Goal: Task Accomplishment & Management: Complete application form

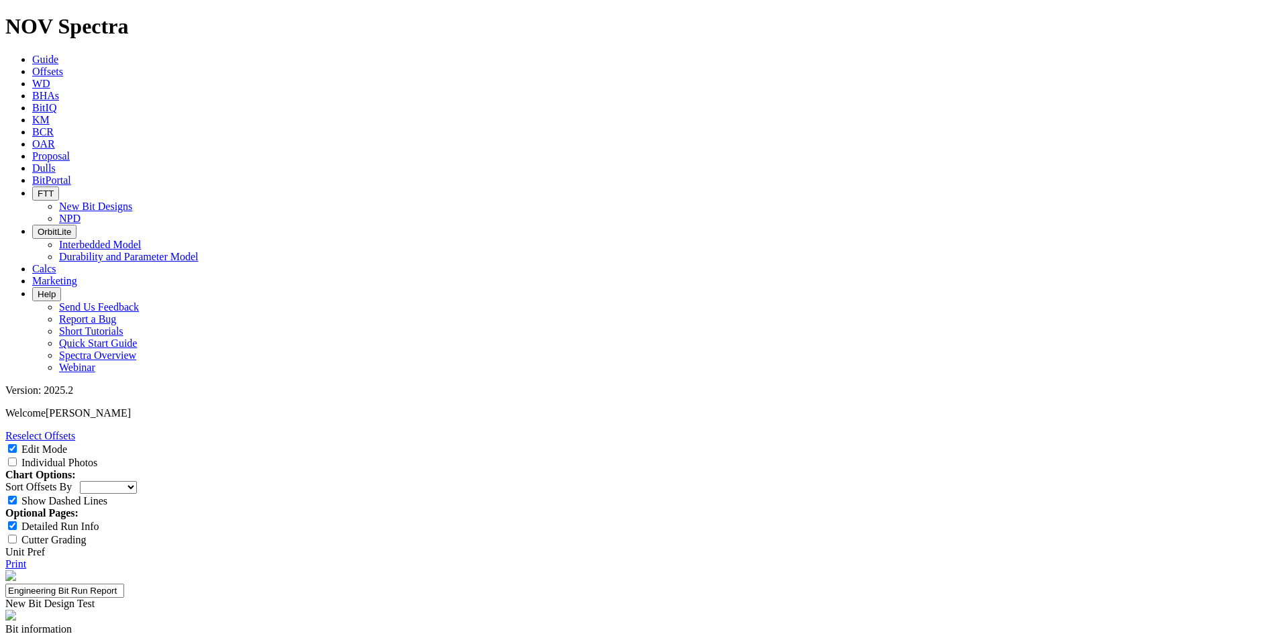
select select "New Bit Design"
paste input "PDC BIT"
type input "PDC BIT"
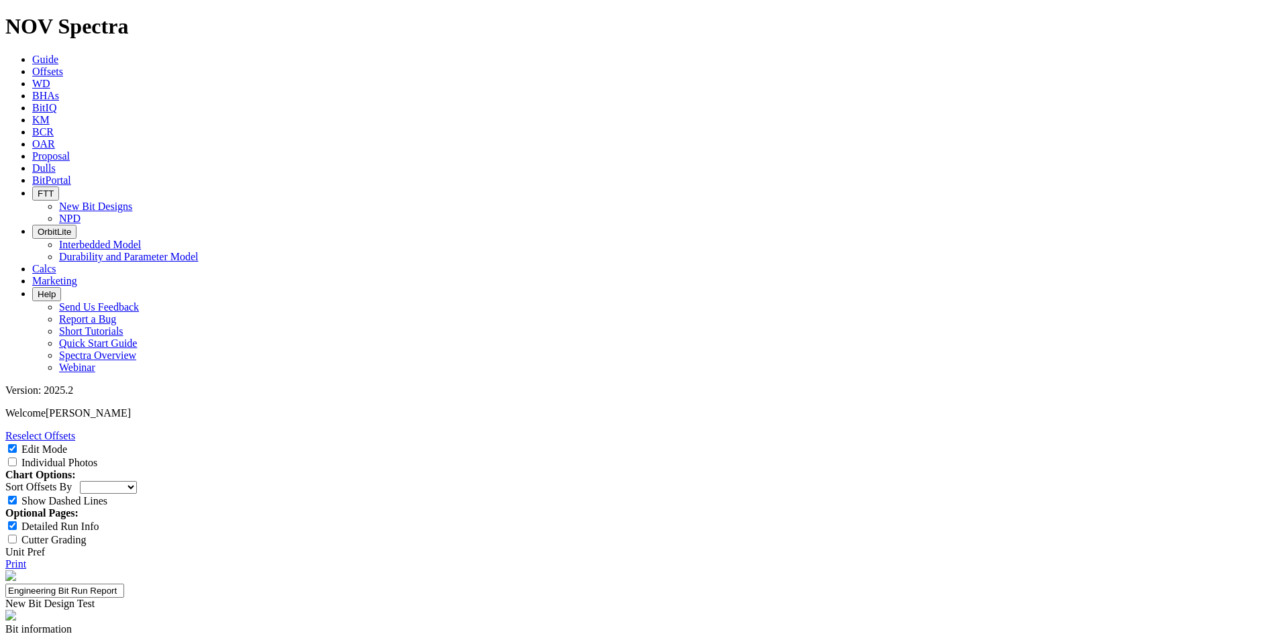
paste input "ICRUISE"
type input "ICRUISE"
select select "New Bit Design"
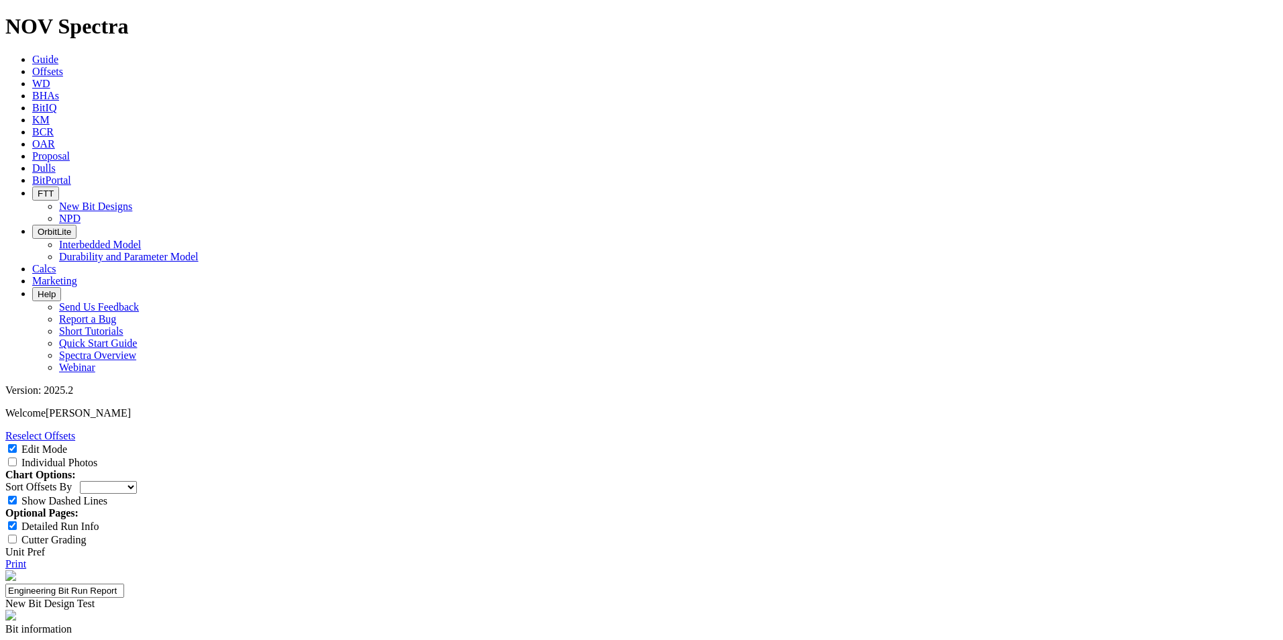
paste input "PDC BIT"
type input "PDC BIT"
paste input "ICRUISE"
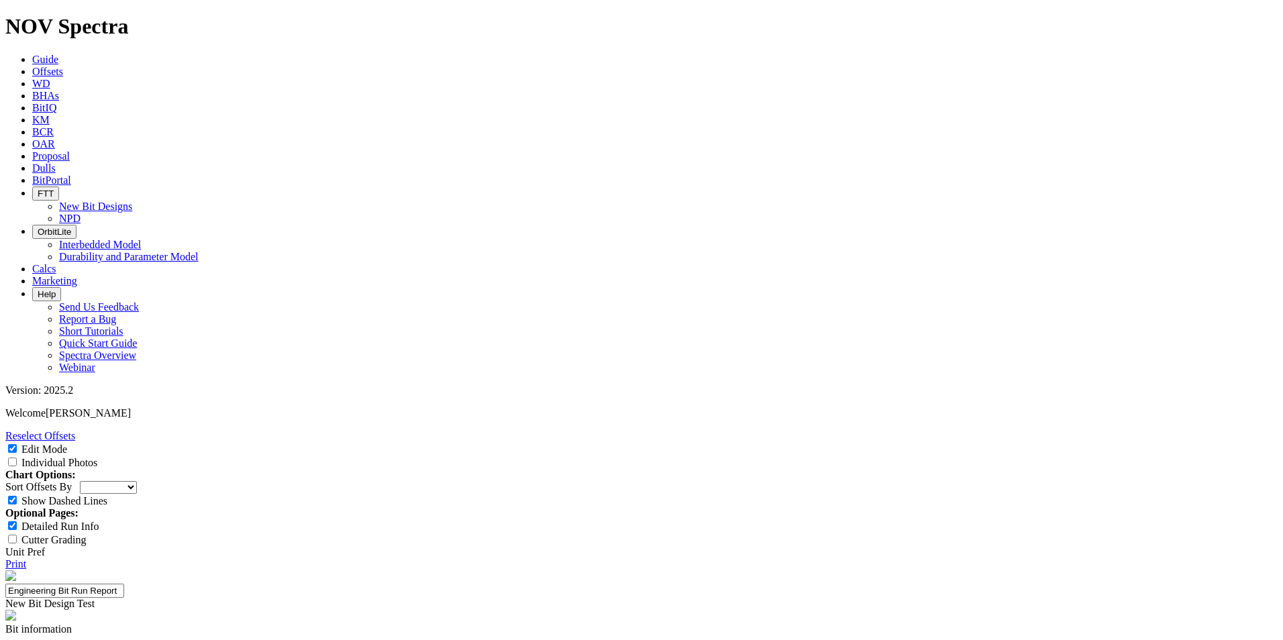
type input "ICRUISE"
paste input "MWD TOOL"
type input "MWD TOOL"
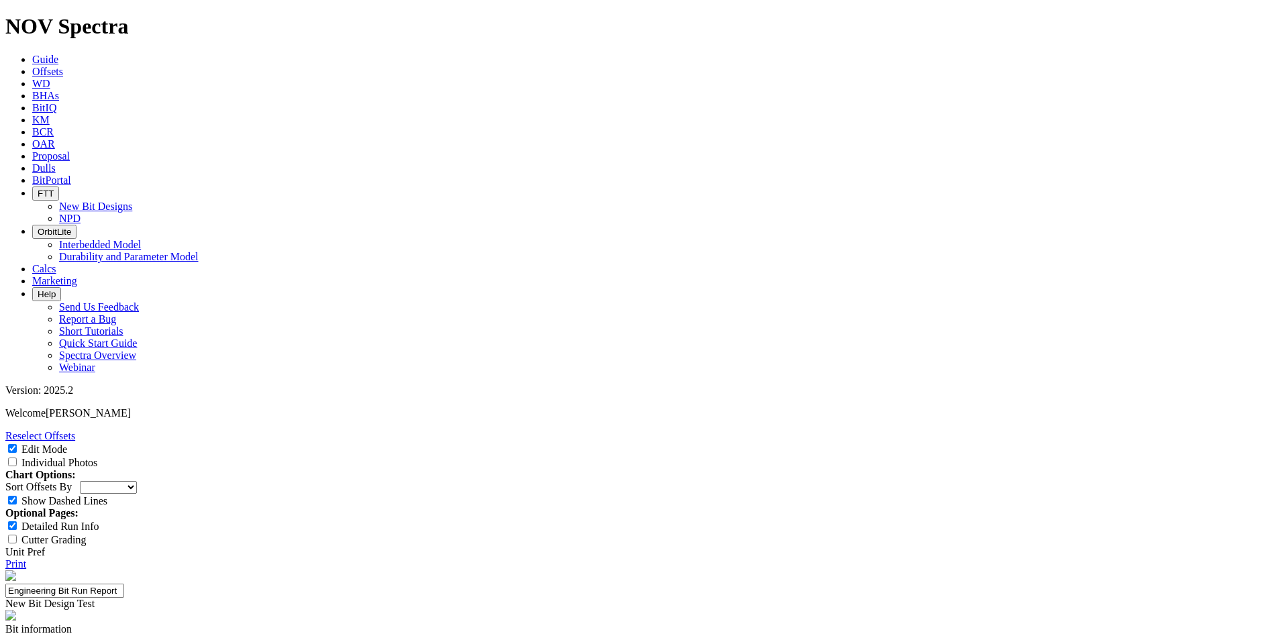
paste input "MWD TOOL"
type input "MWD TOOL"
paste input "MWD TOOL"
type input "MWD TOOL"
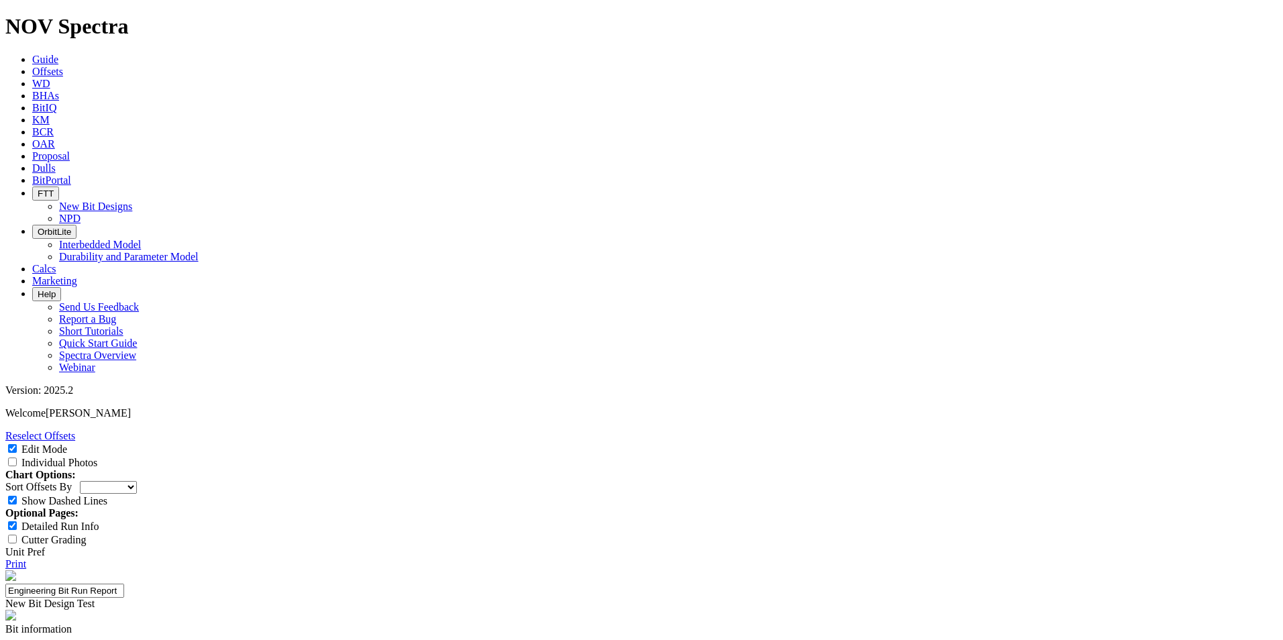
paste input "STRING MILL"
type input "STRING MILL"
paste input "PBL SUB"
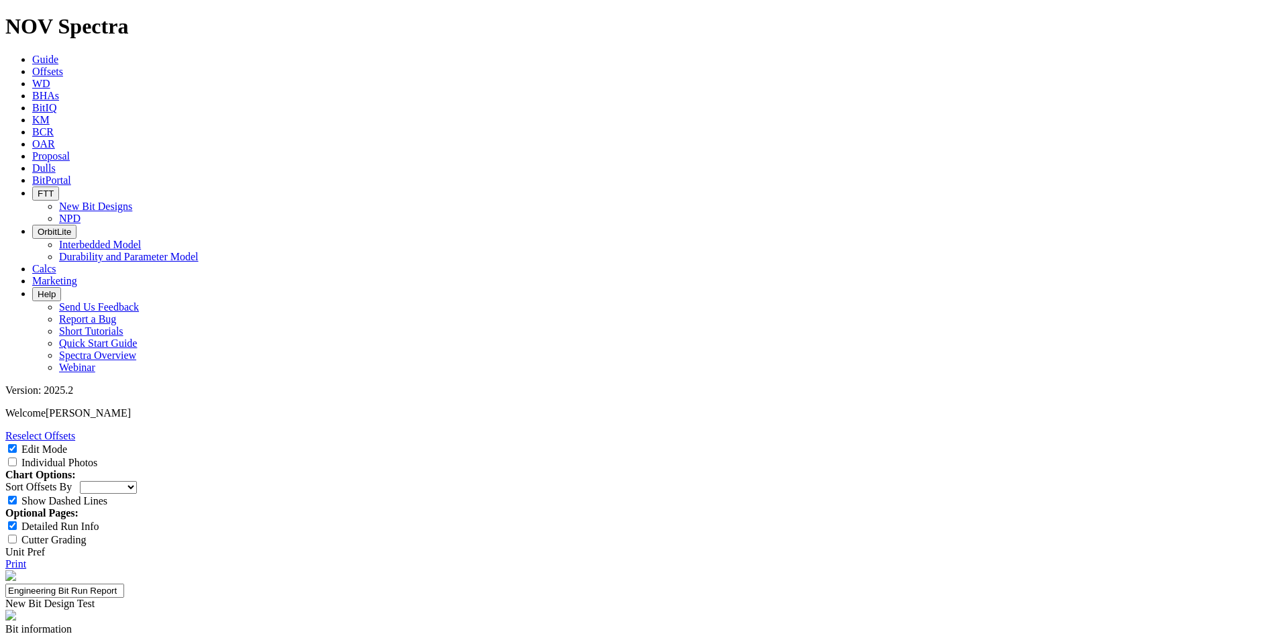
type input "PBL SUB"
paste input "CROSSOVER"
type input "CROSSOVER"
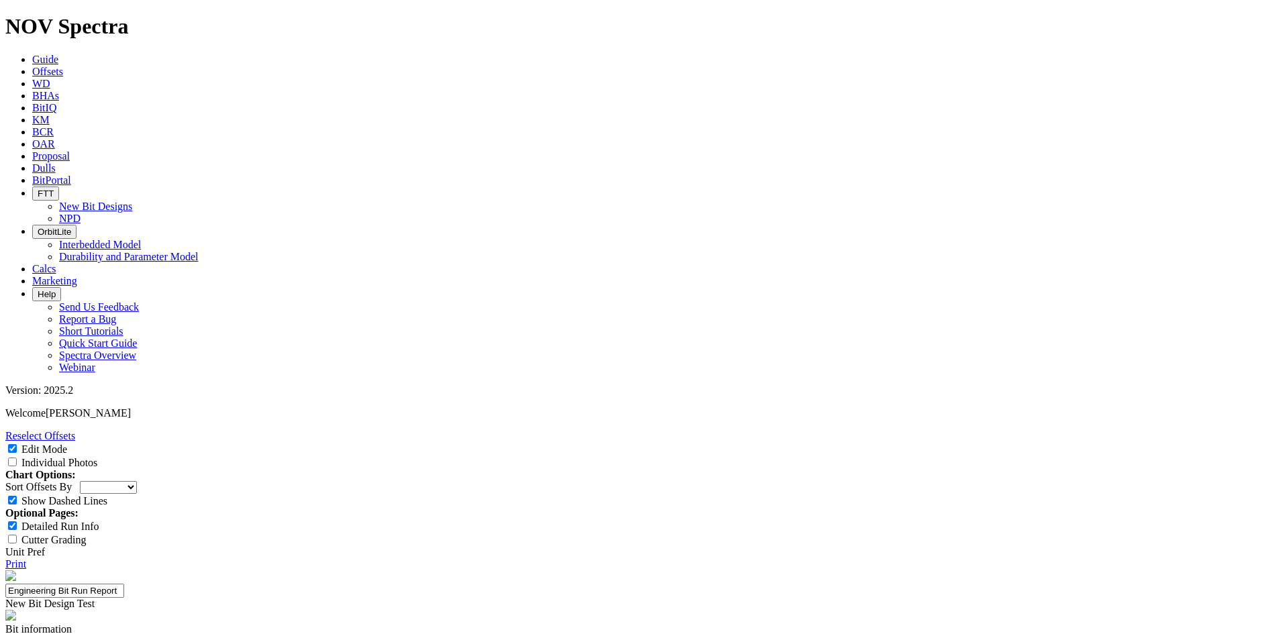
paste input "HWDP"
type input "HWDP"
paste input "CROSSOVER"
type input "CROSSOVER"
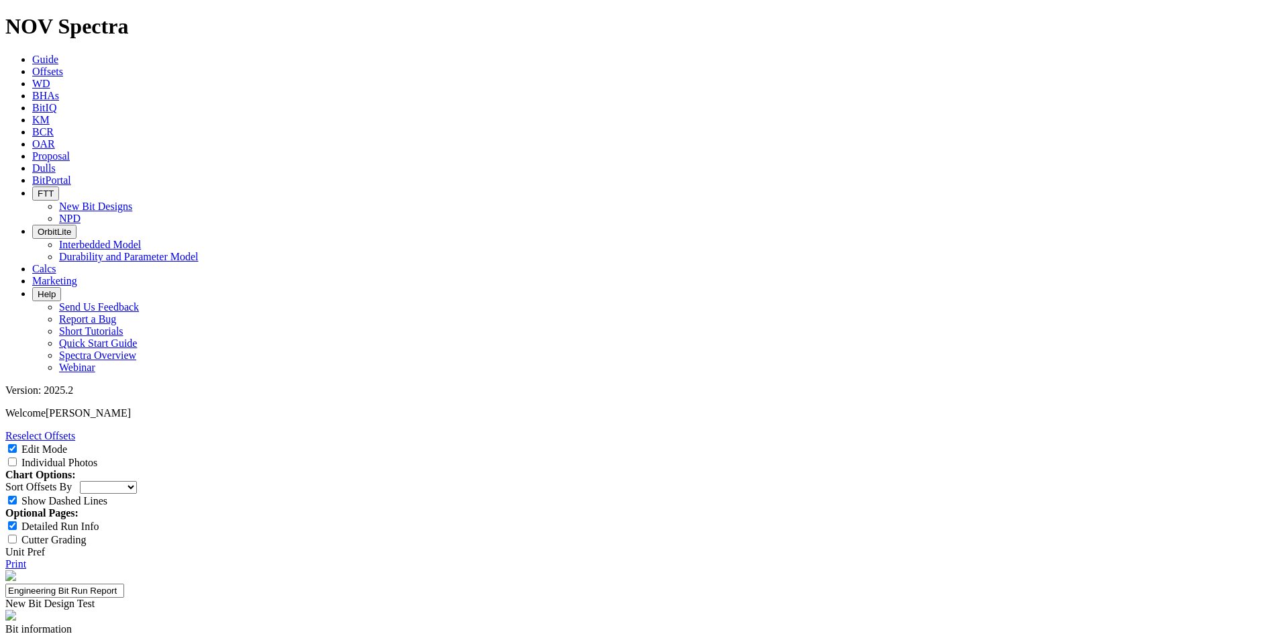
paste input "CROSSOVER"
type input "CROSSOVER"
paste input "HYDRAULIC JAR"
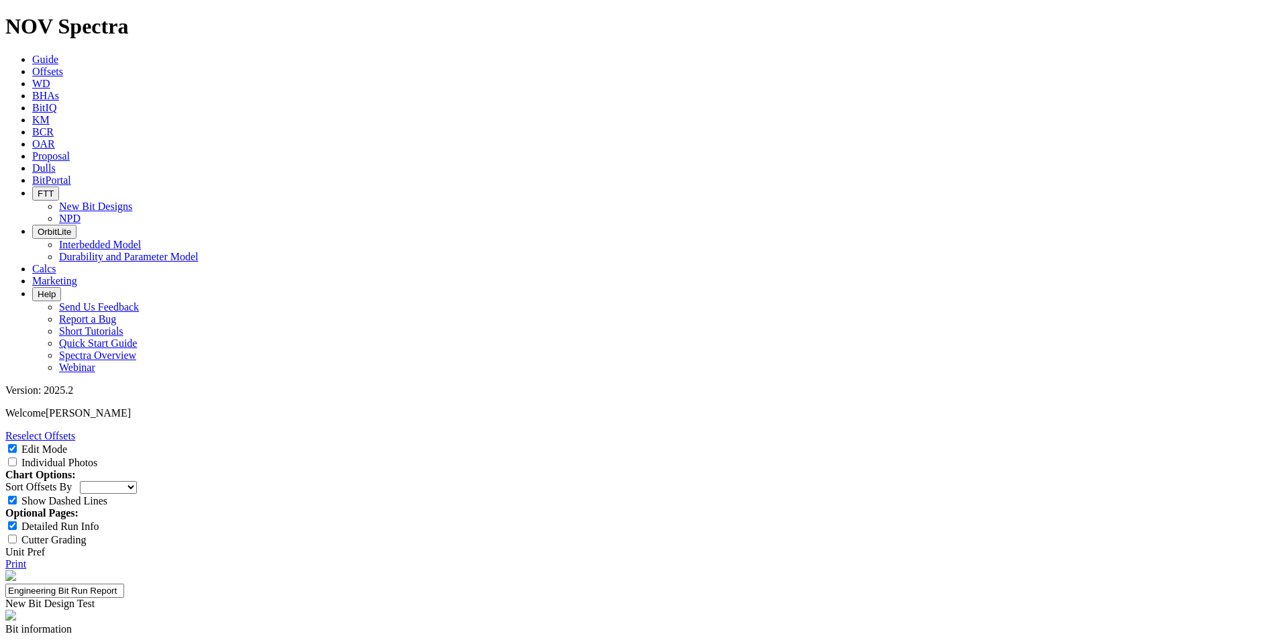
scroll to position [0, 5]
type input "HYDRAULIC JAR"
paste input "HWDP"
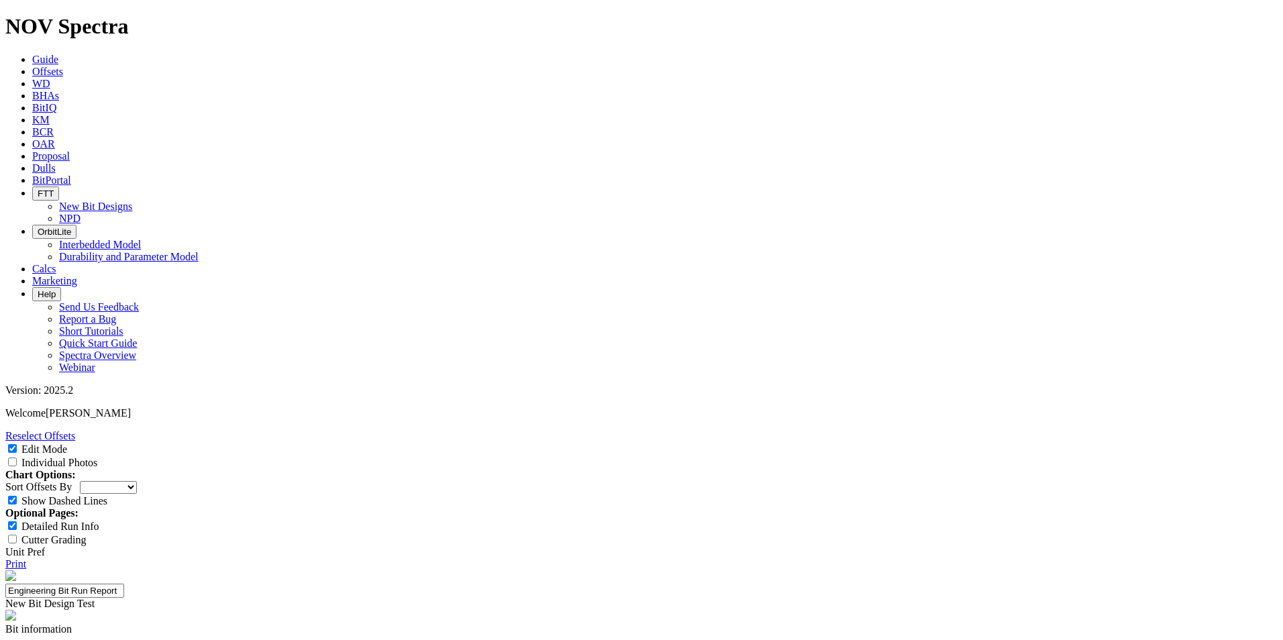
type input "HWDP"
paste input "3.500"
type input "3.500"
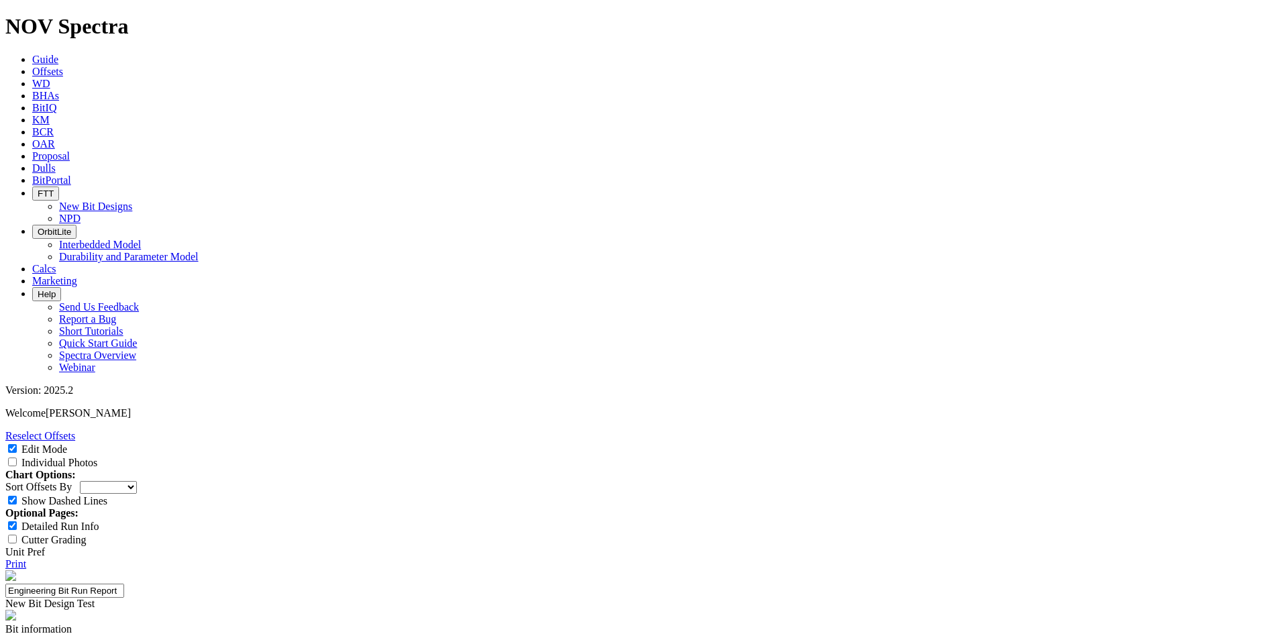
paste input "3.500"
type input "3.500"
paste input "3.500"
type input "3.500"
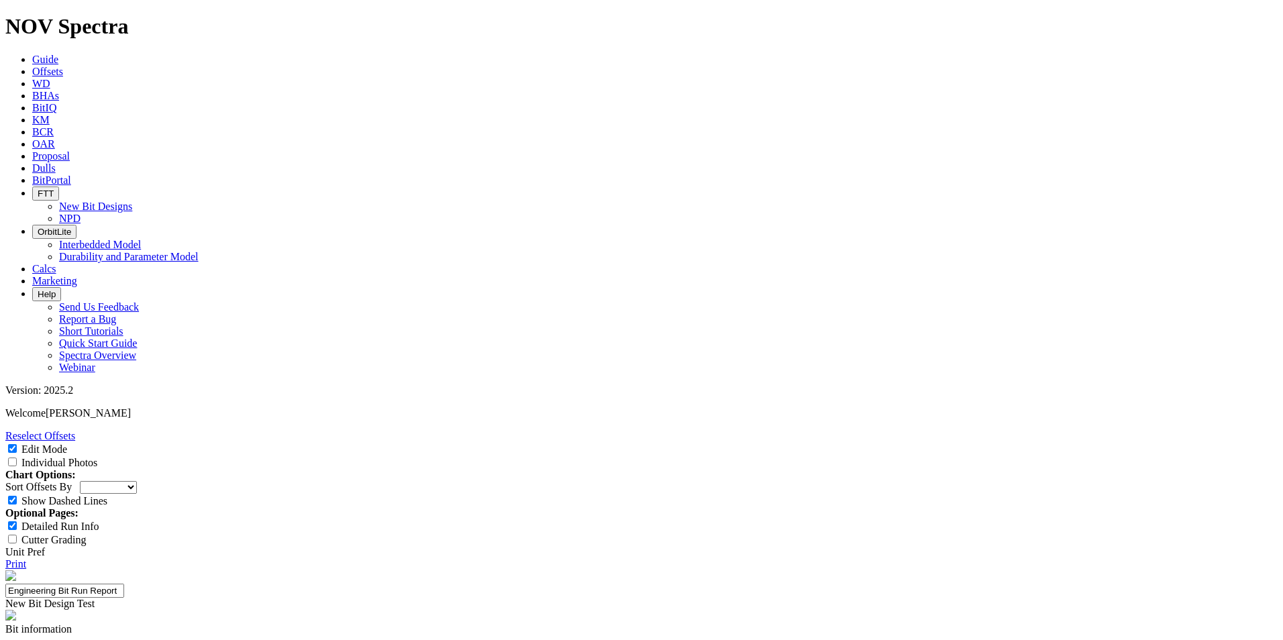
paste input "2.250"
type input "2.250"
paste input "2.250"
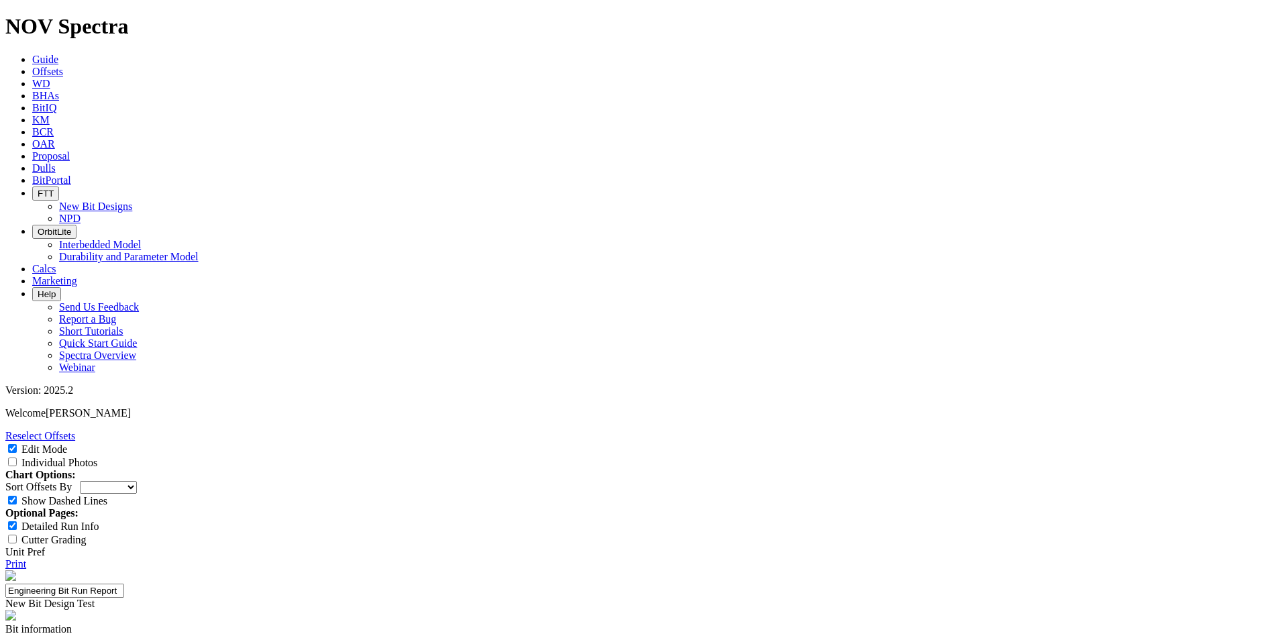
type input "2.250"
paste input "2.250"
type input "2.250"
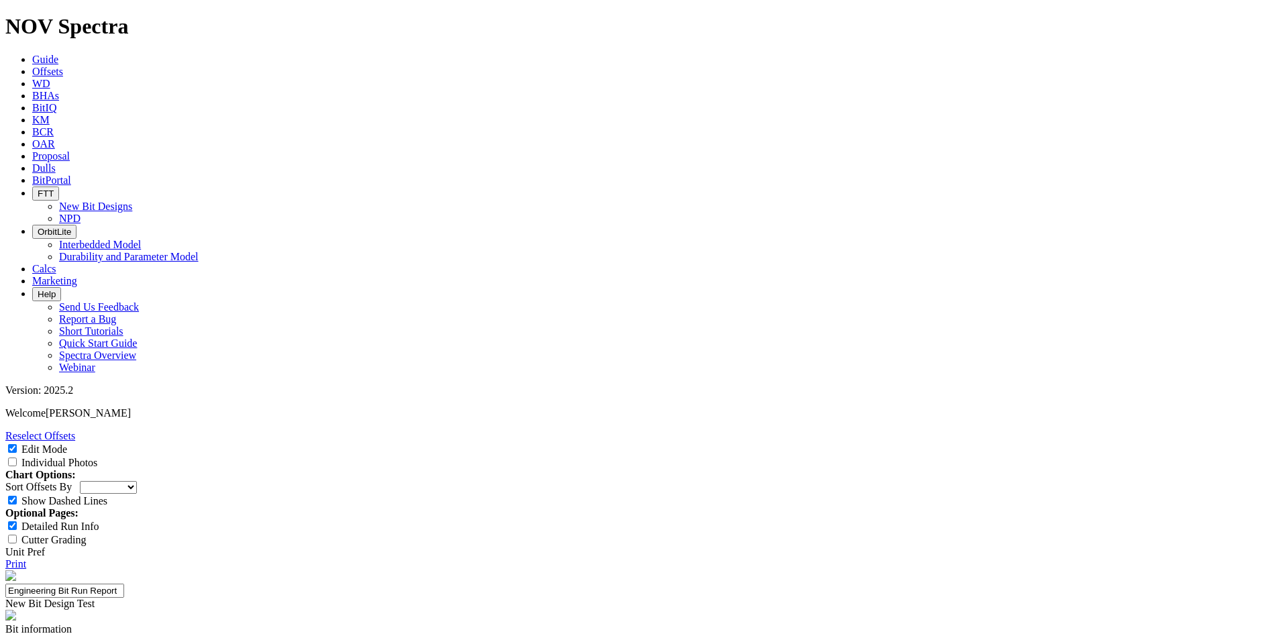
type input "3.000"
paste input "2.250"
type input "2.250"
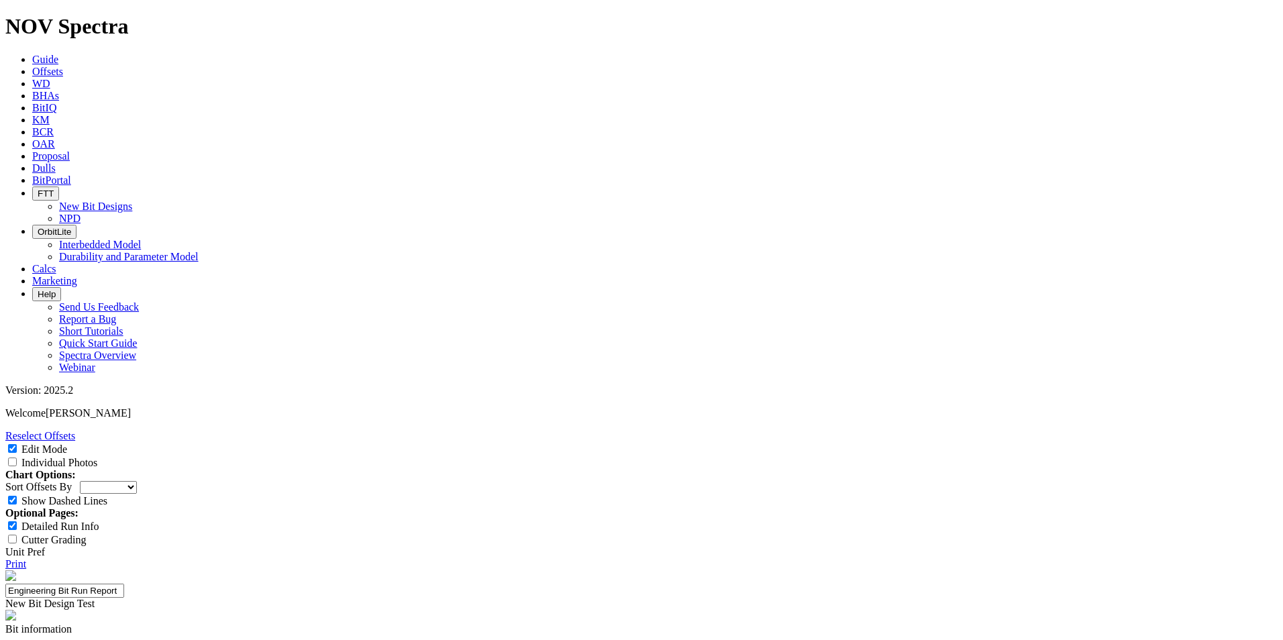
type input "3.000"
paste input "3.250"
type input "3.250"
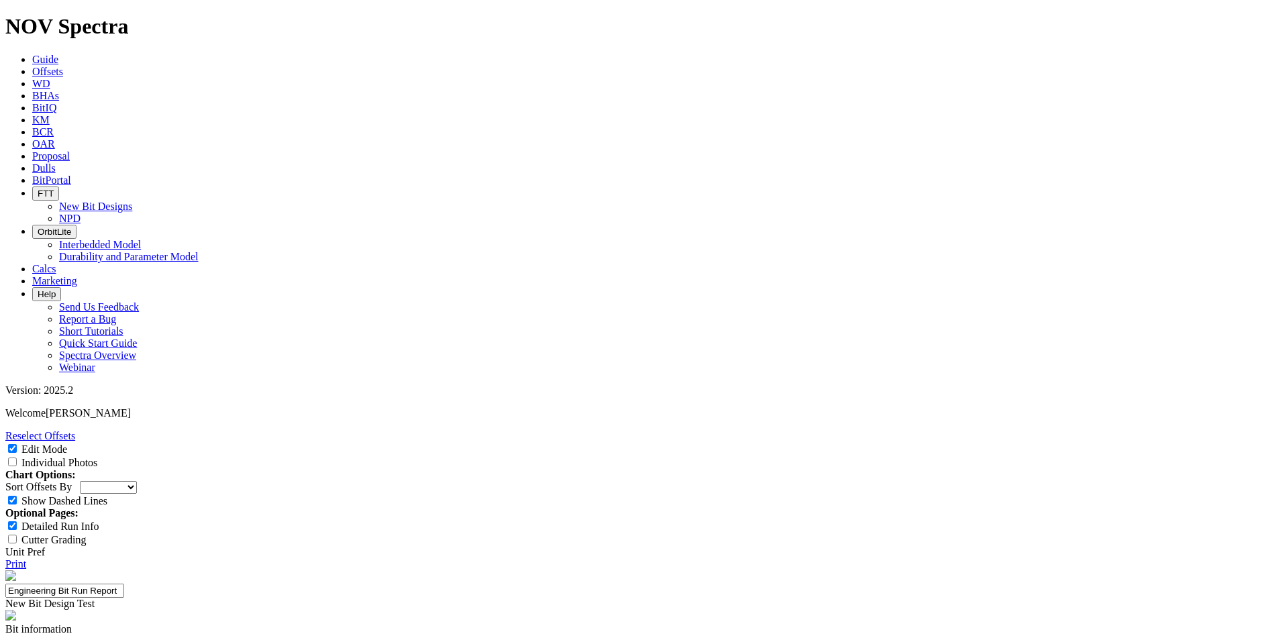
paste input "3.250"
type input "3.250"
paste input "3.250"
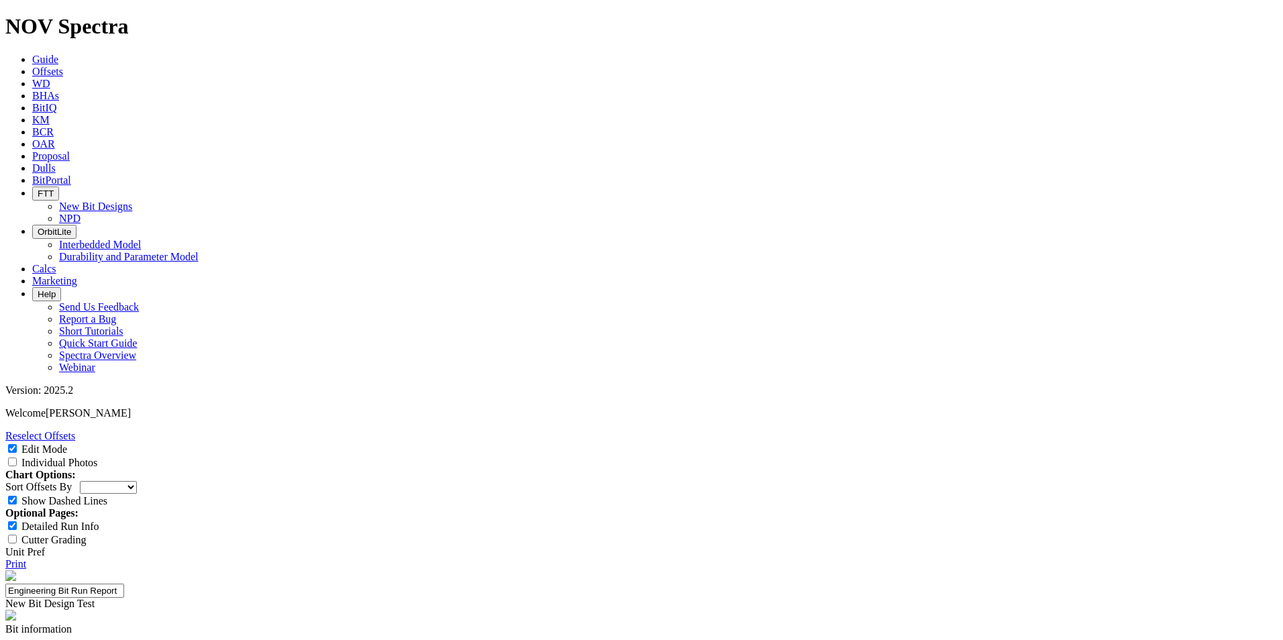
type input "3.250"
paste input "3.125"
type input "3.125"
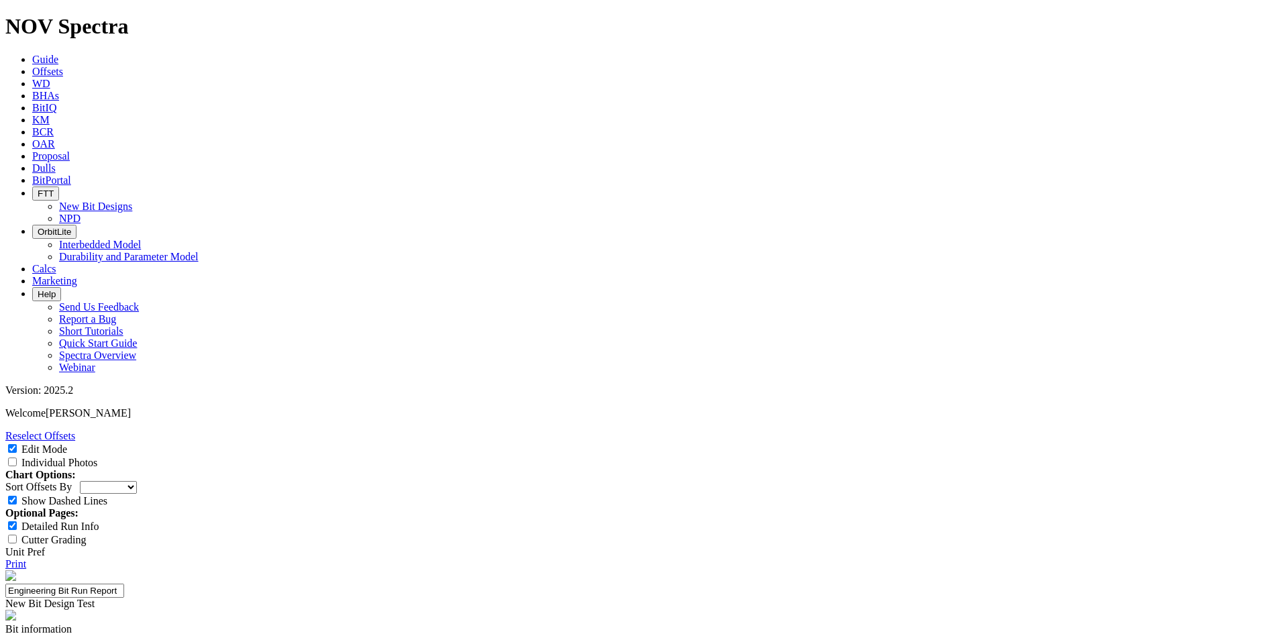
paste input "2.500"
type input "2.500"
paste input "1.125"
type input "1.125"
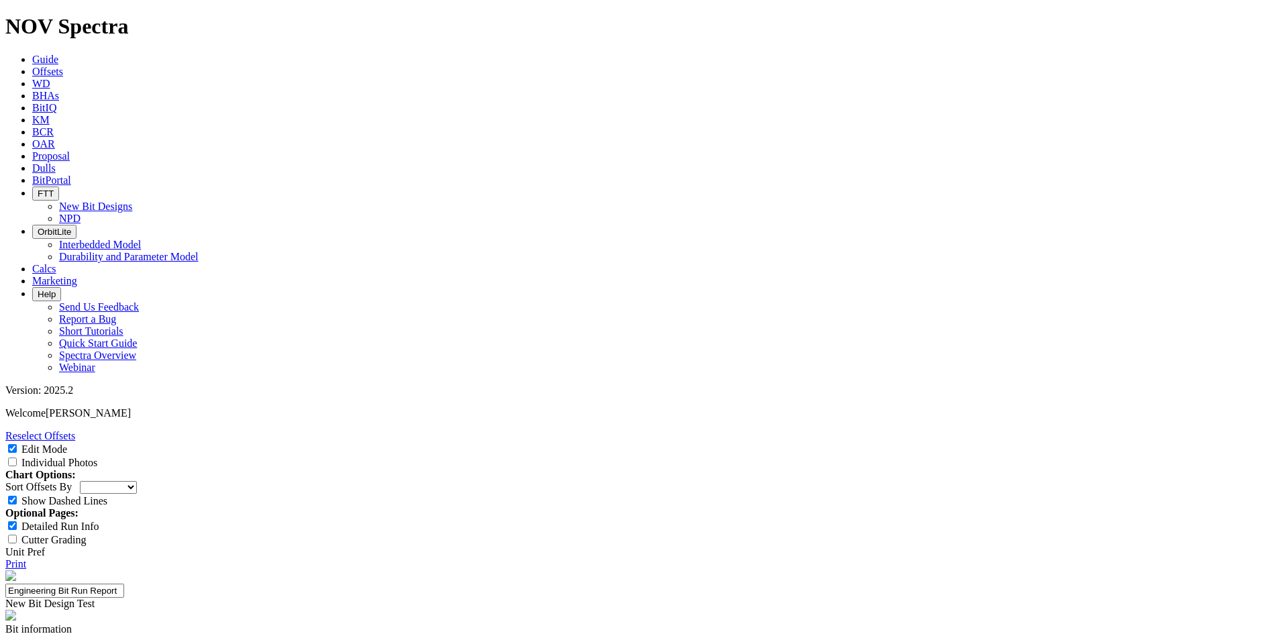
paste input "1.250"
type input "1.250"
paste input "0.87"
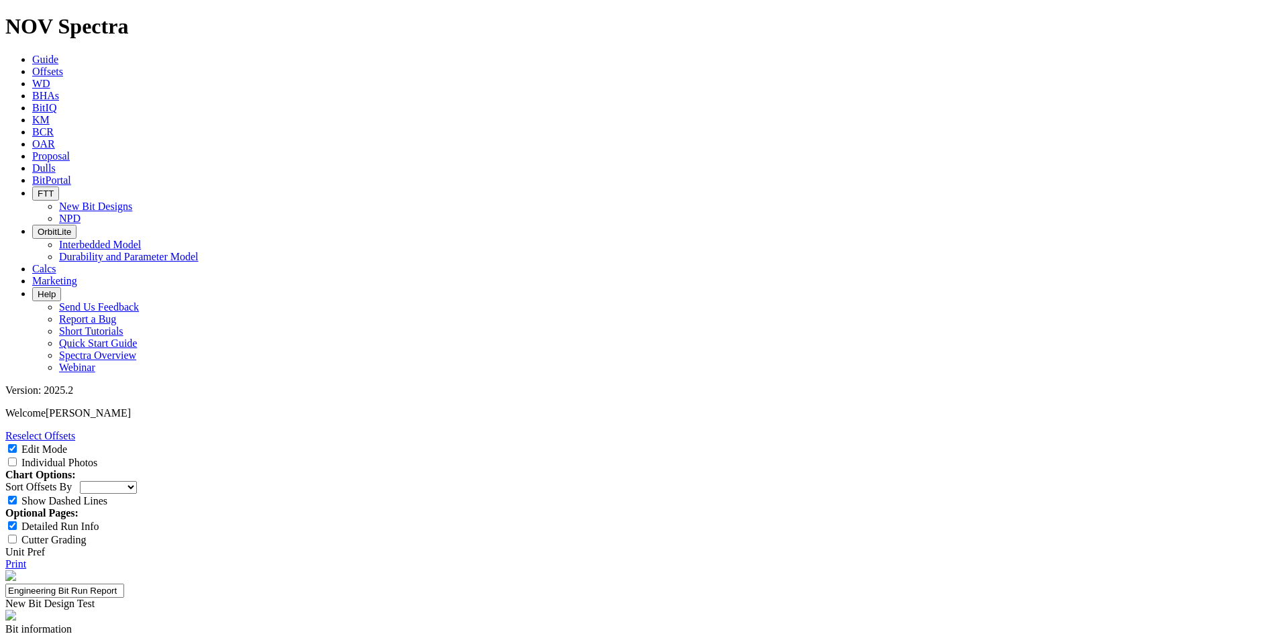
type input "0.87"
paste input "26.70"
type input "26.70"
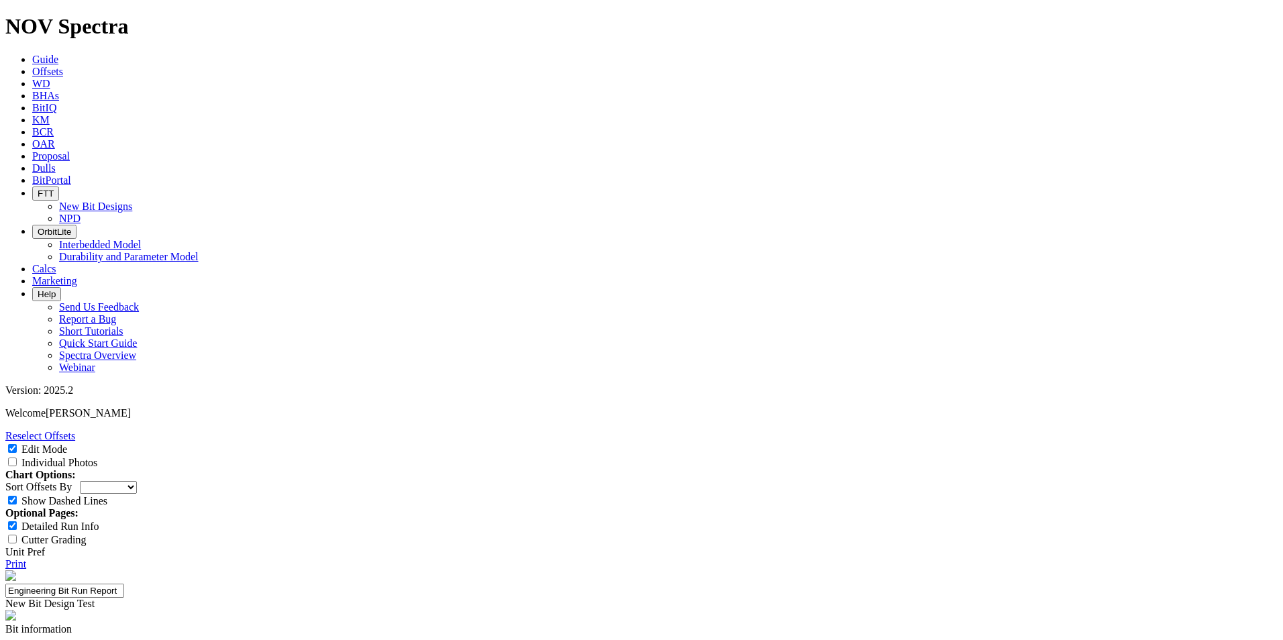
paste input "8.500"
type input "8.500"
paste input "5.250"
type input "5.250"
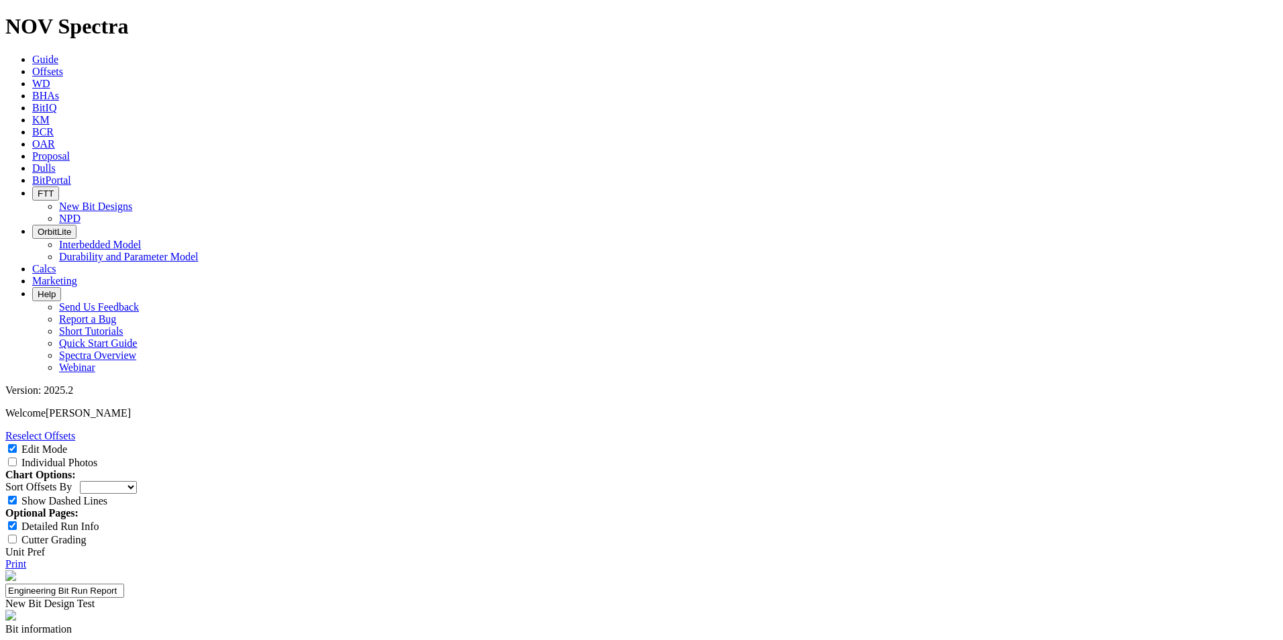
paste input "6.750"
type input "6.750"
paste input "4.750"
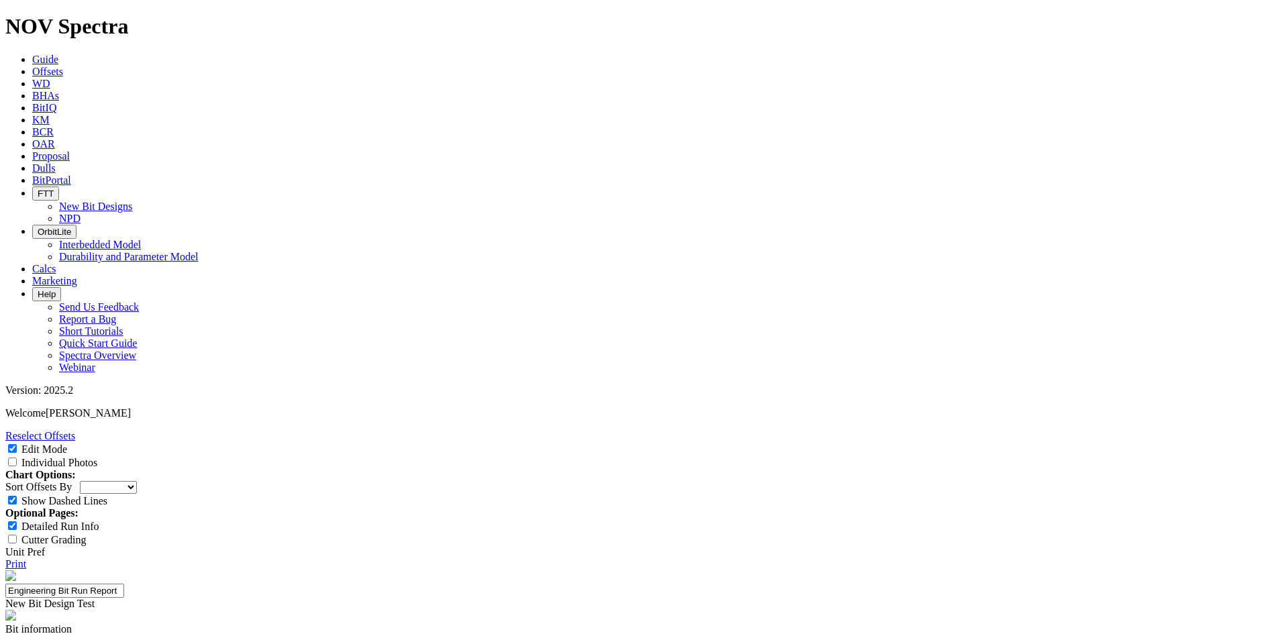
type input "4.750"
paste input "6.750"
type input "6.750"
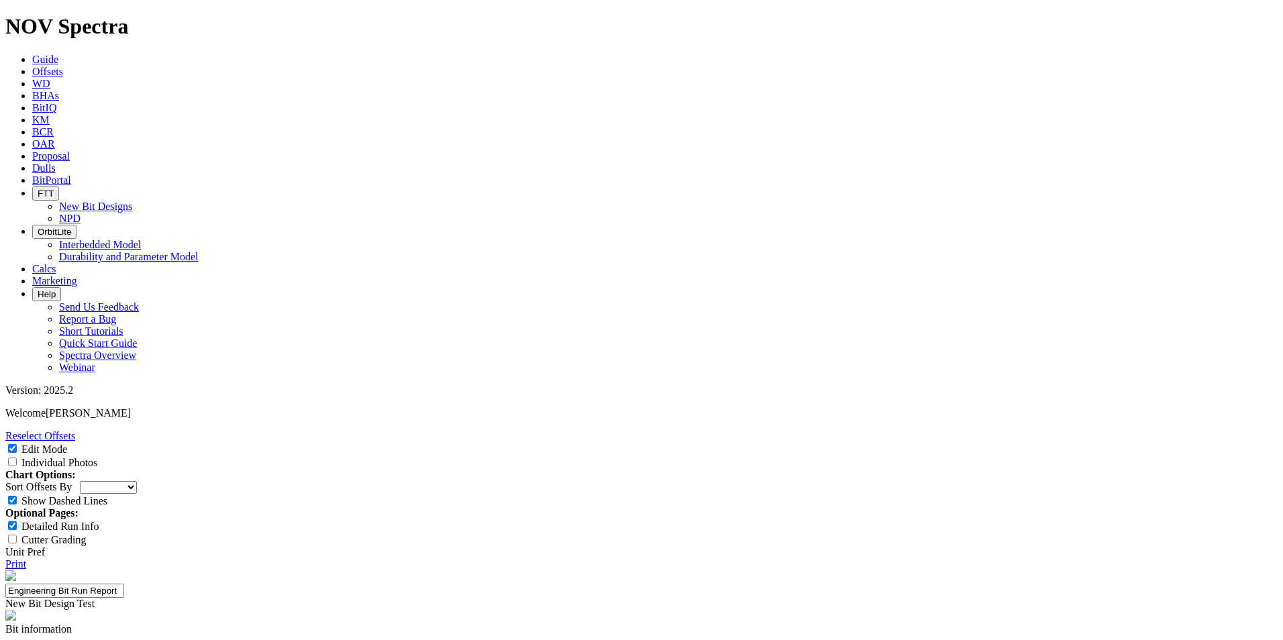
paste input "6.750"
type input "6.750"
paste input "4.750"
type input "4.750"
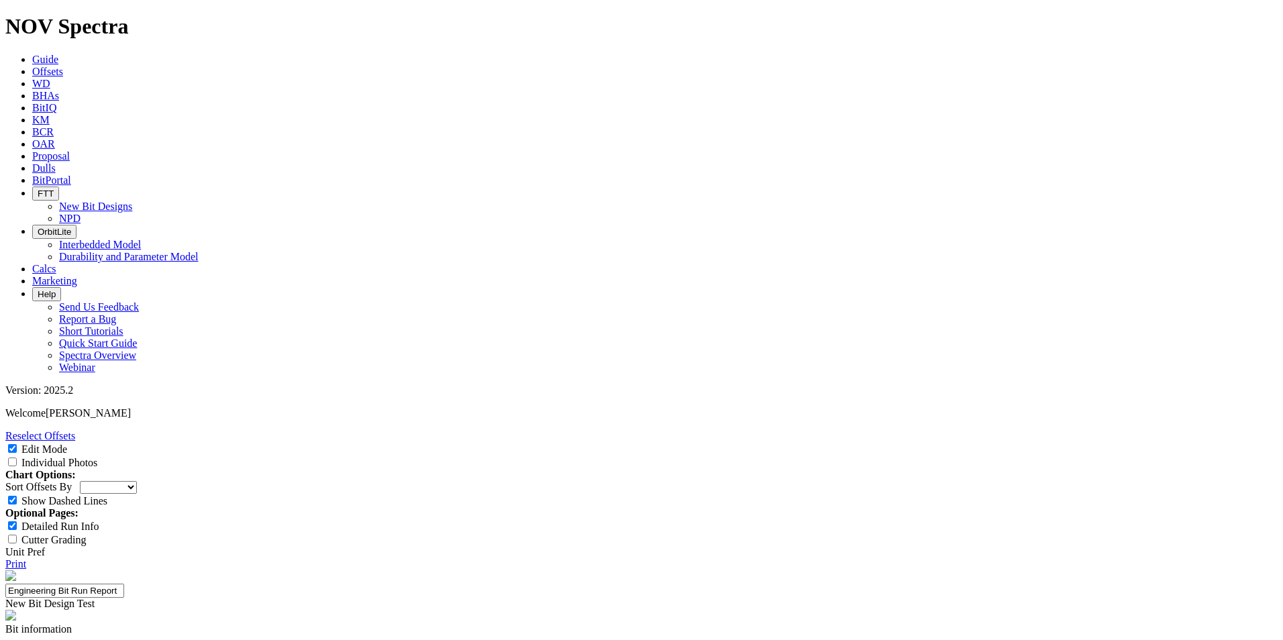
paste input "6.720"
type input "6.720"
paste input "6.720"
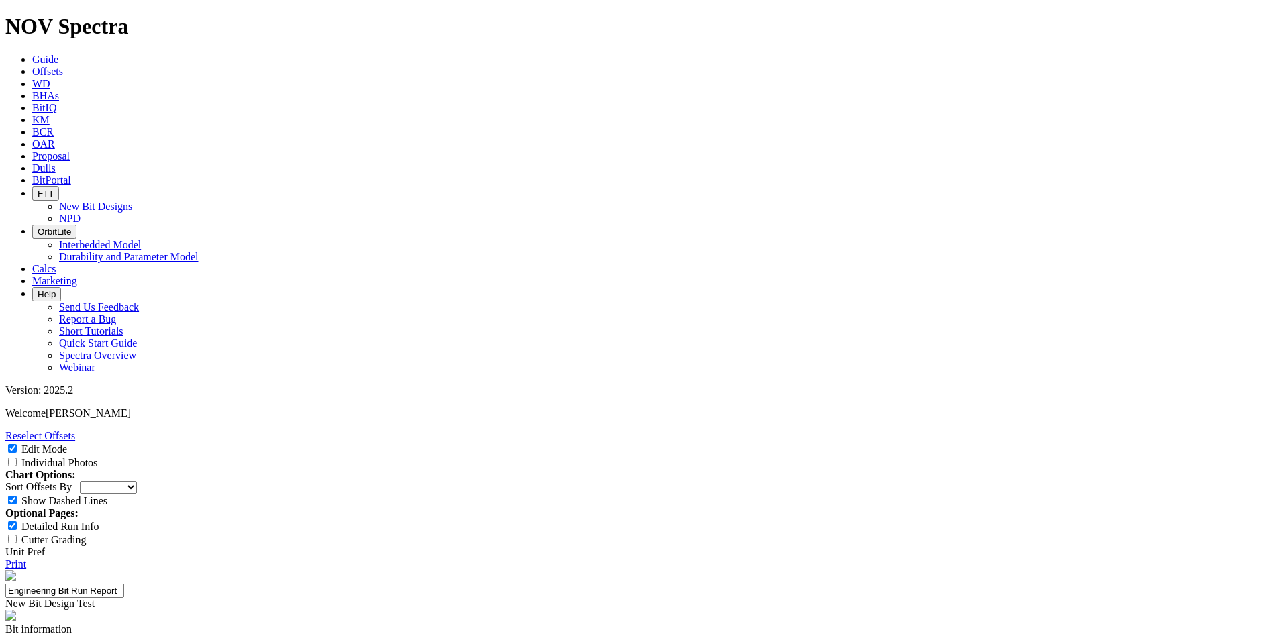
type input "6.720"
paste input "8.375"
type input "8.375"
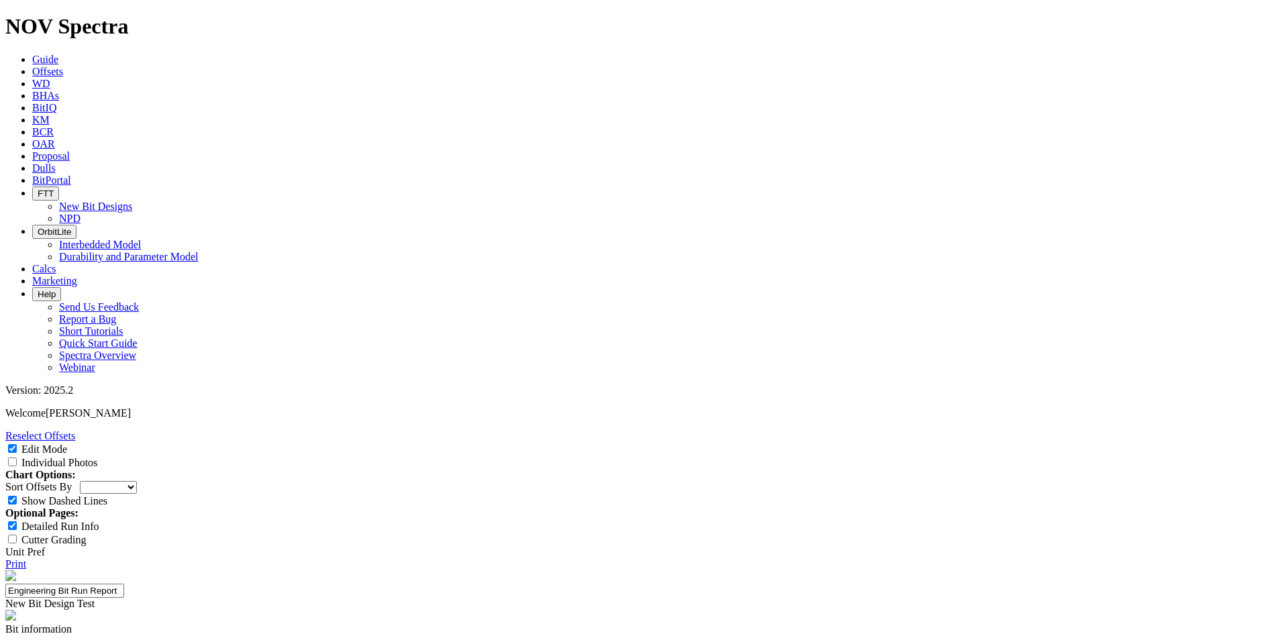
paste input "9.21"
type input "9.21"
paste input "6.80"
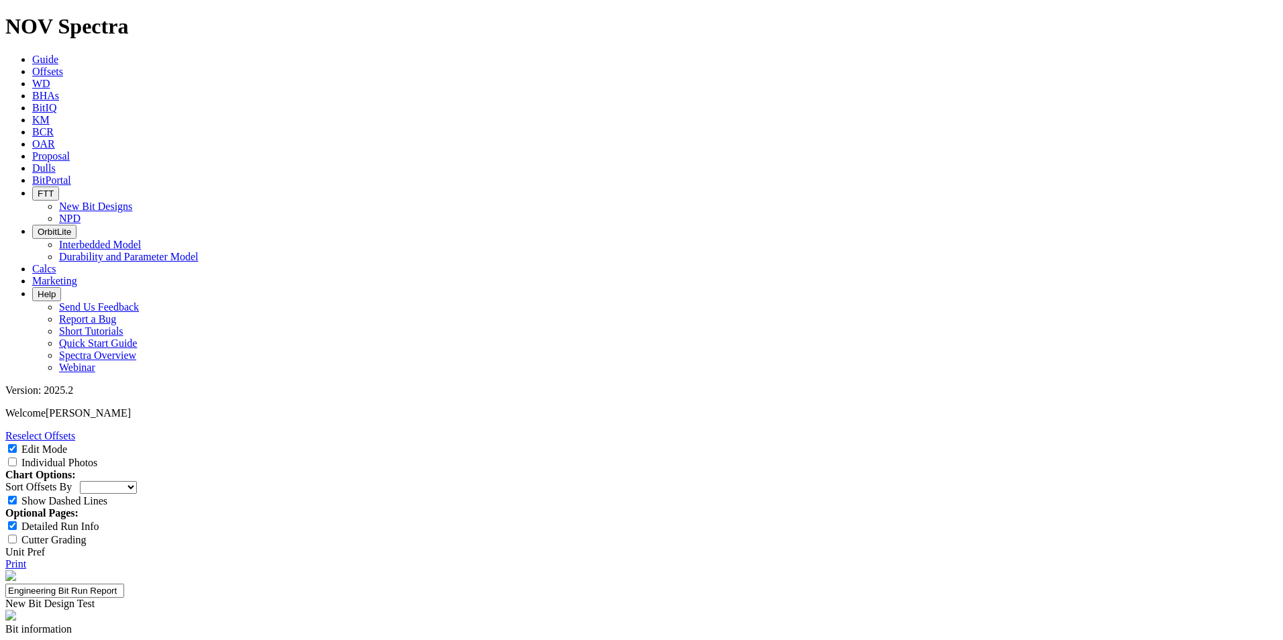
type input "6.80"
paste input "92.94"
type input "92.94"
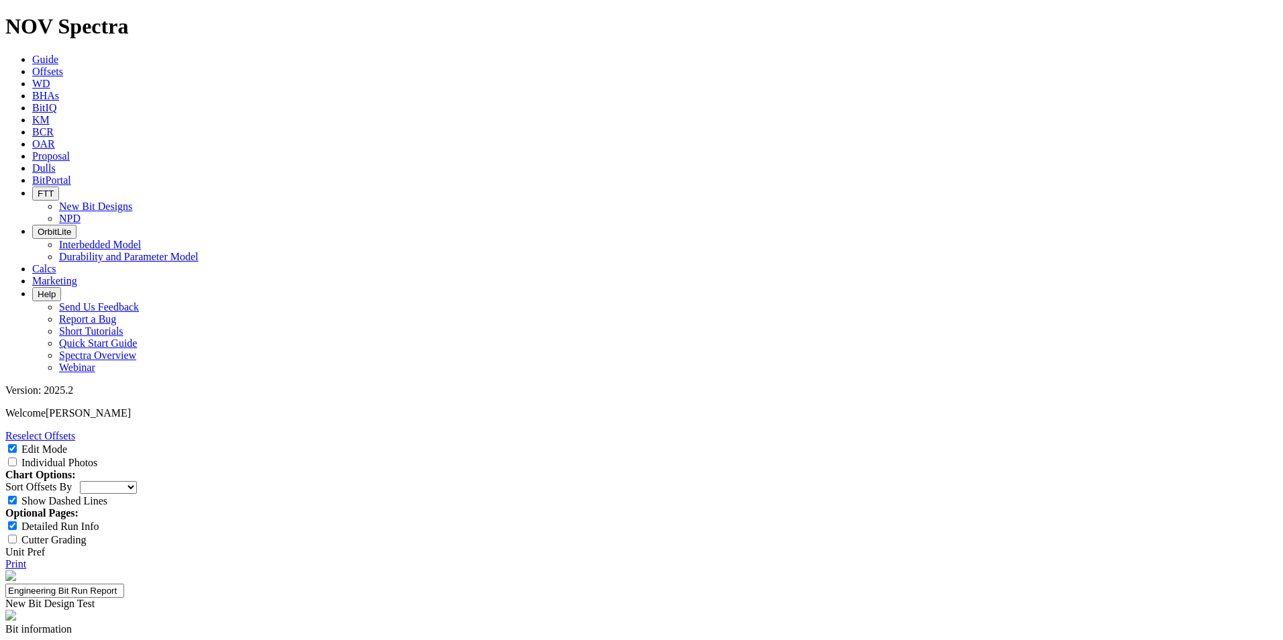
paste input "3.64"
type input "3.64"
paste input "21.26"
type input "21.26"
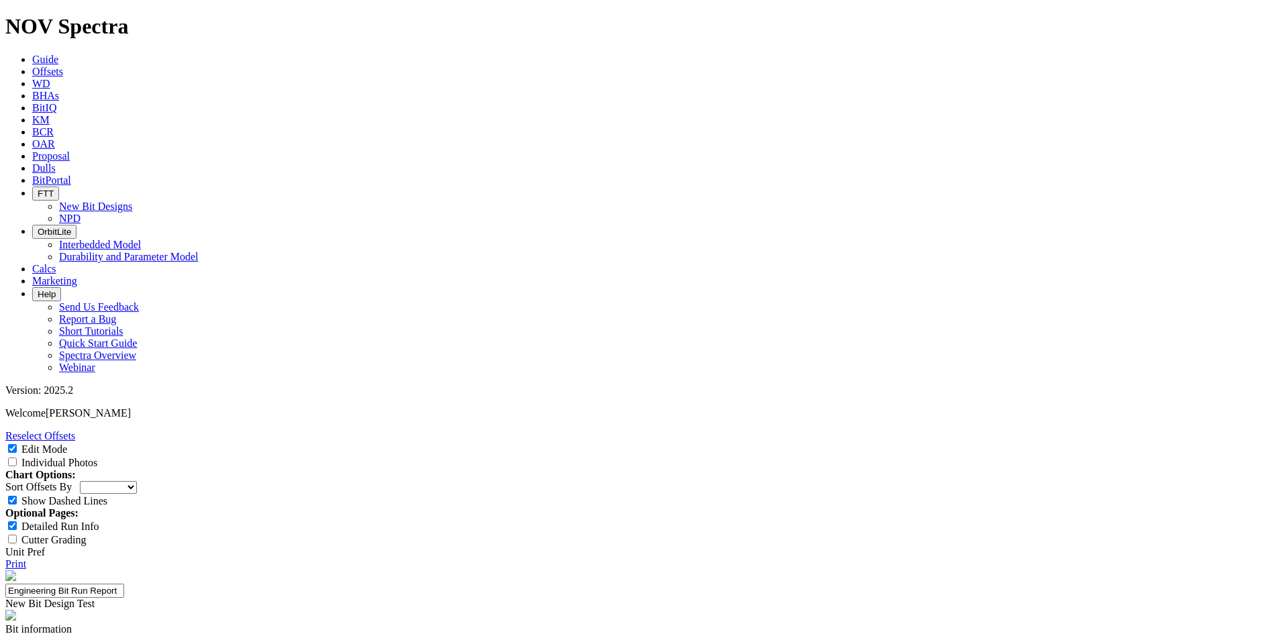
paste input "3.38"
type input "3.38"
paste input "93.10"
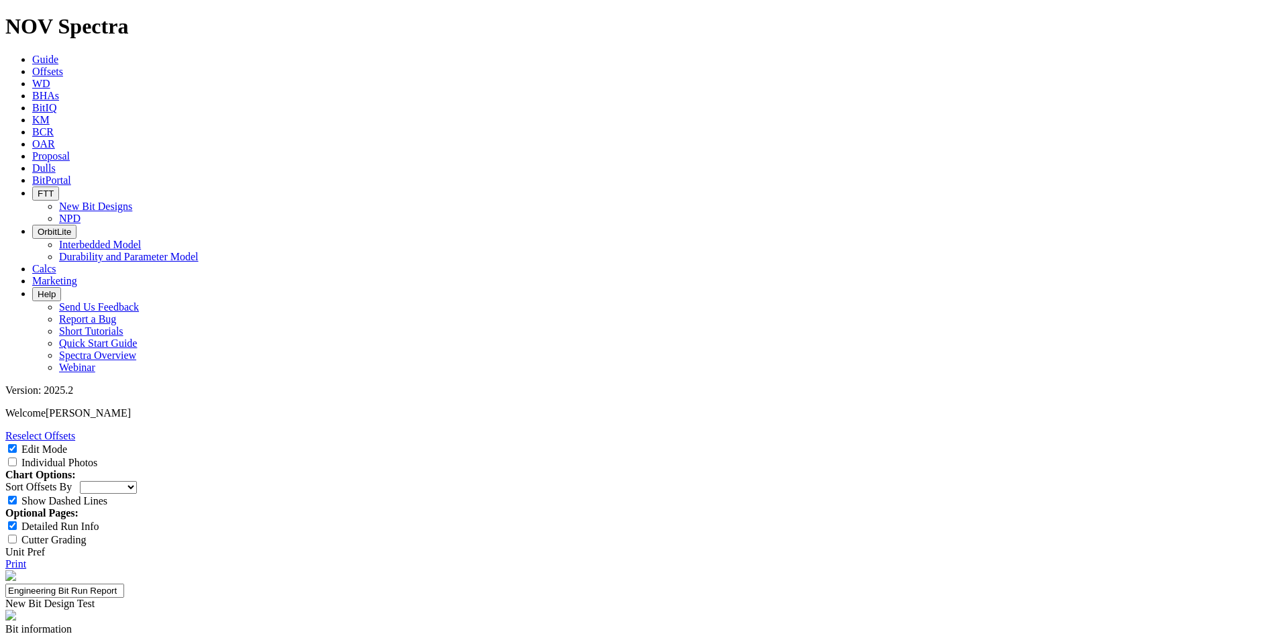
type input "93.10"
paste input "3.64"
type input "3.64"
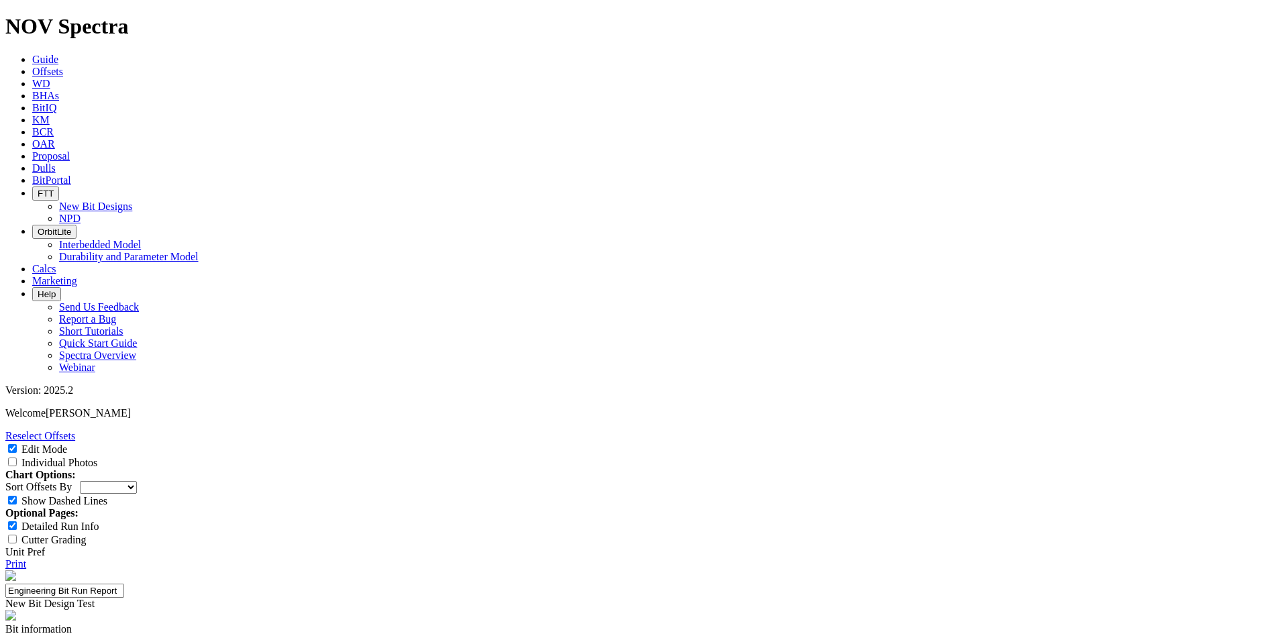
paste input "14.40"
type input "14.40"
paste input "7.28"
type input "7.28"
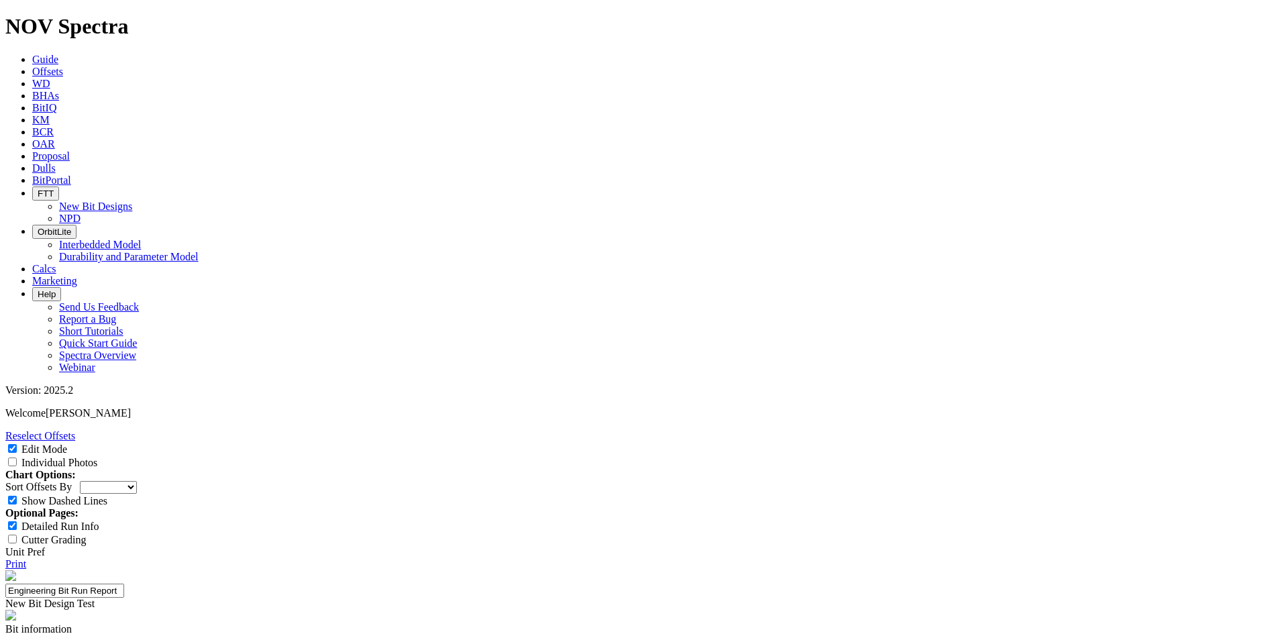
paste input "2.66"
type input "2.66"
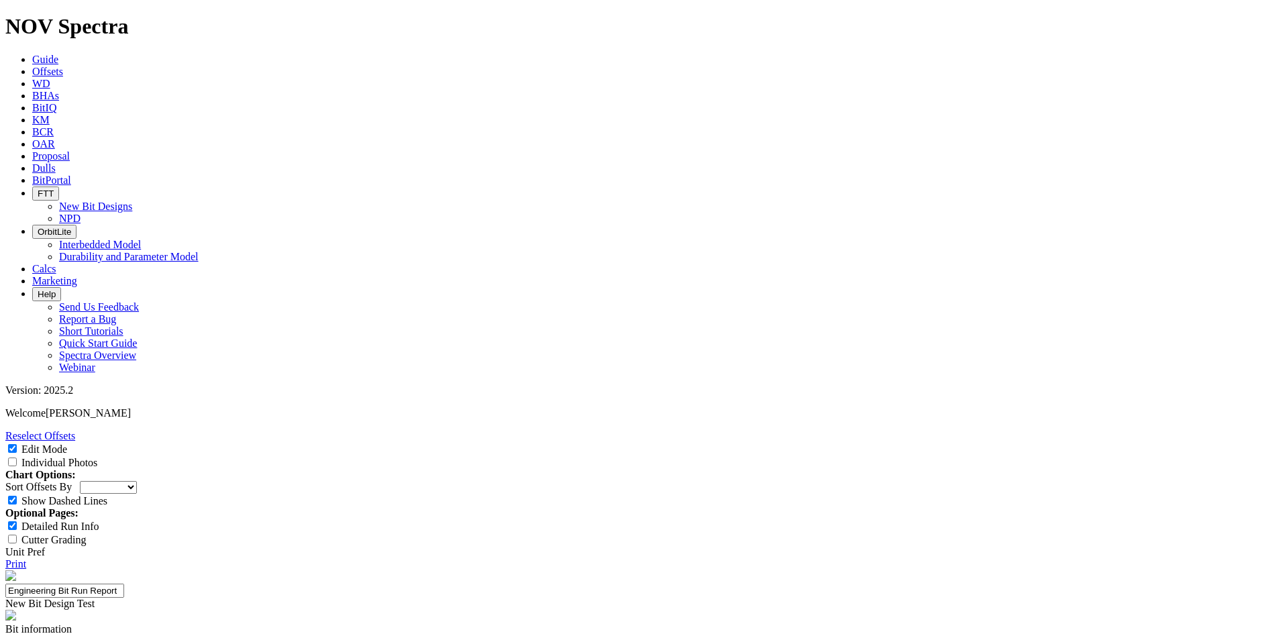
paste input "Polymer-Based"
type input "Polymer-Based"
type input "WBM"
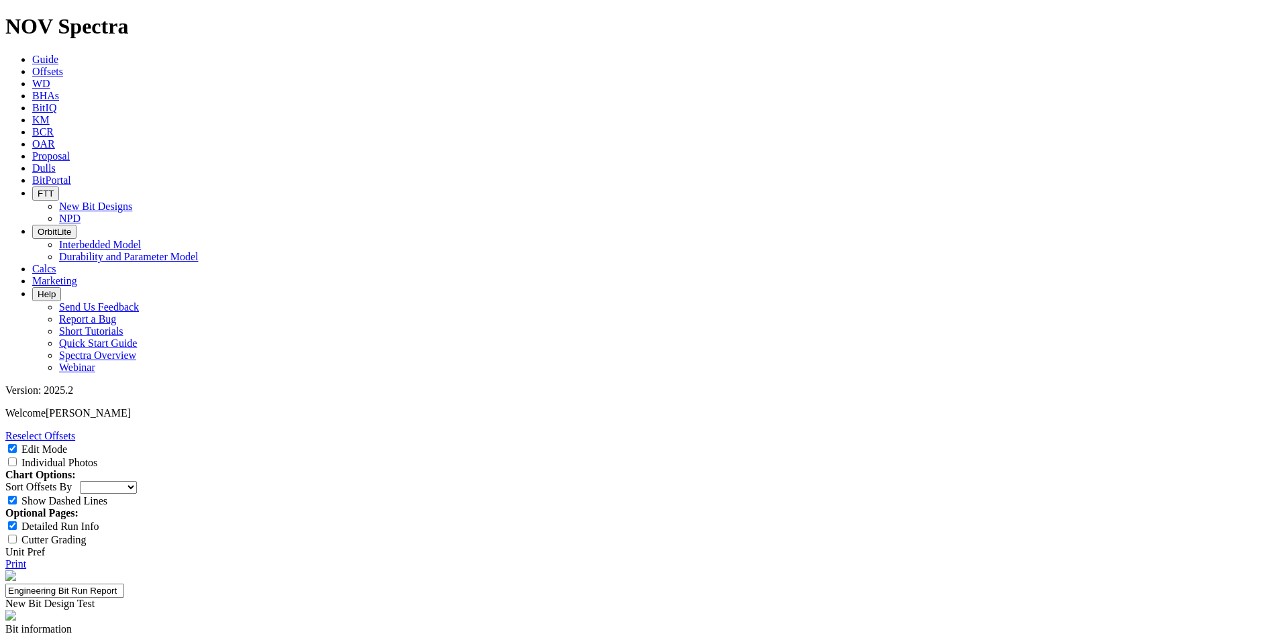
paste input "8.50"
type input "8.50"
type input "8"
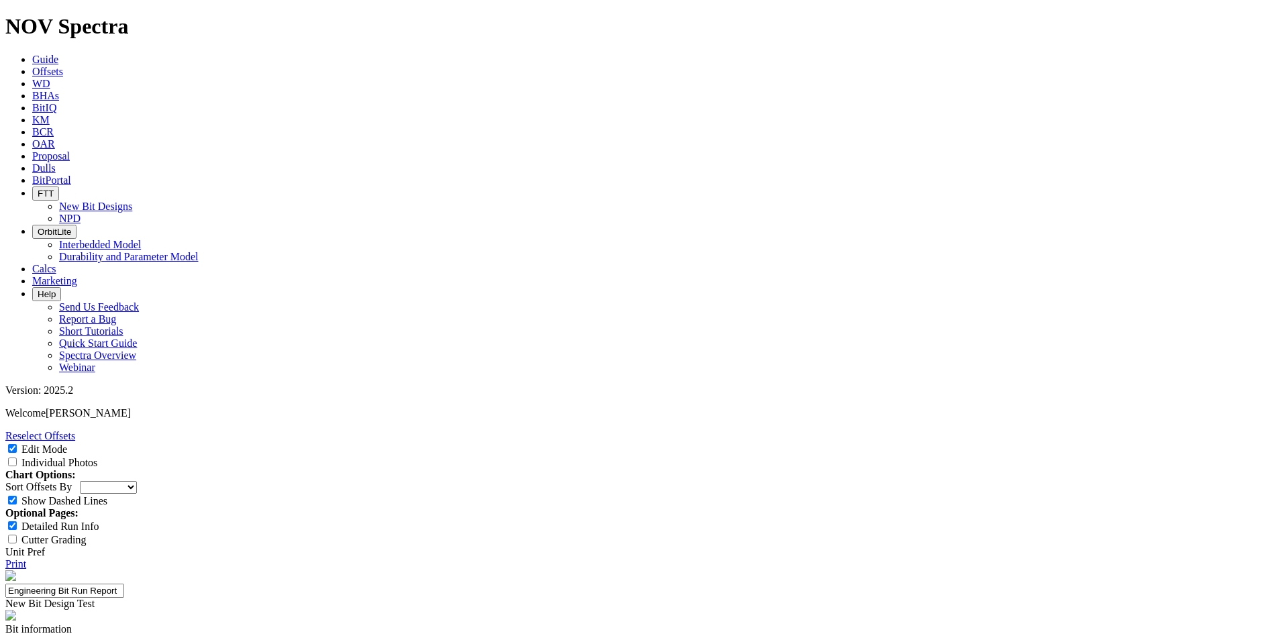
type input "17"
type input "1.4"
type input "15"
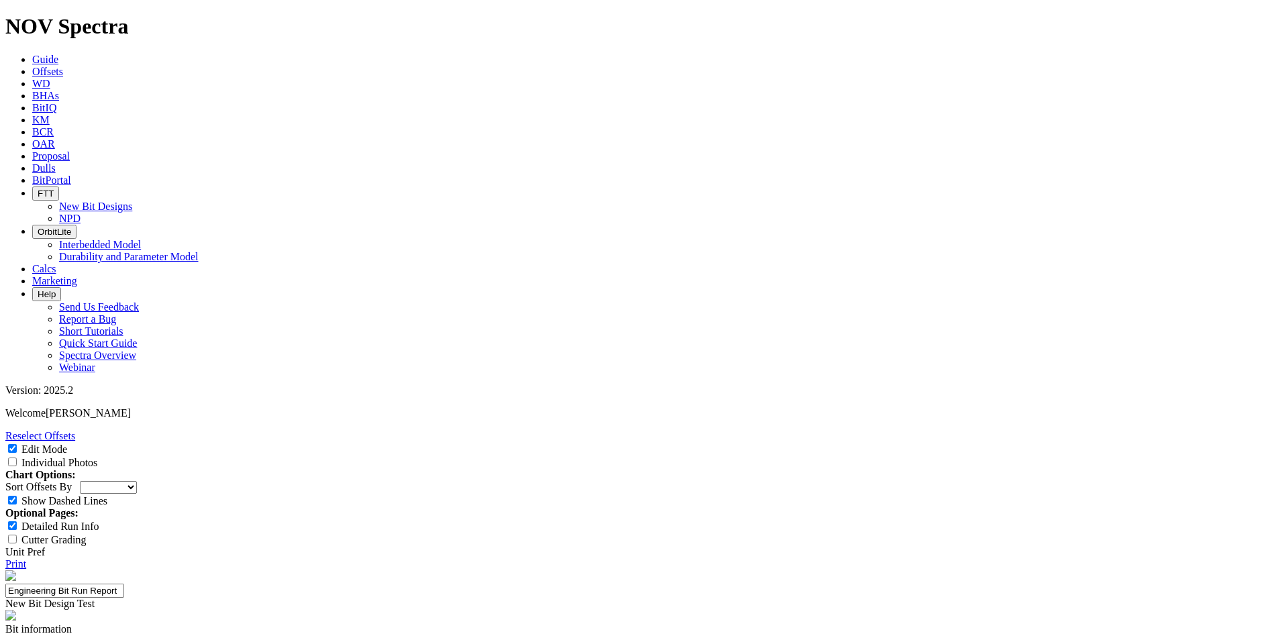
type input "25"
type input "100"
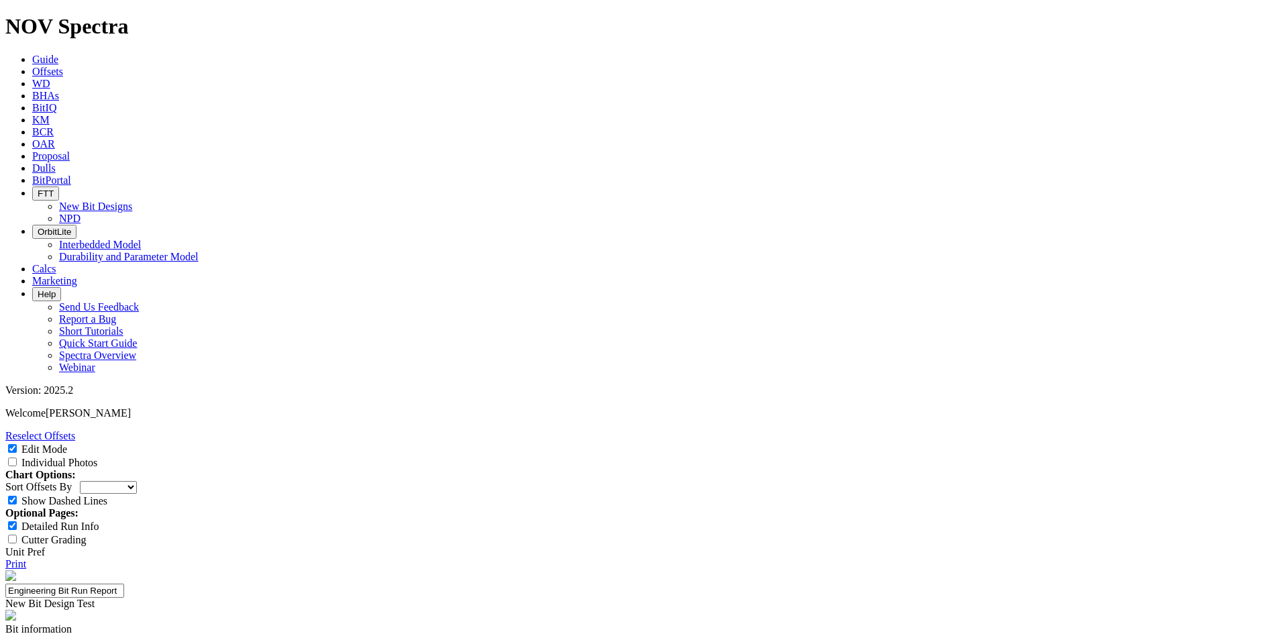
type input "120"
paste input "295"
type input "295"
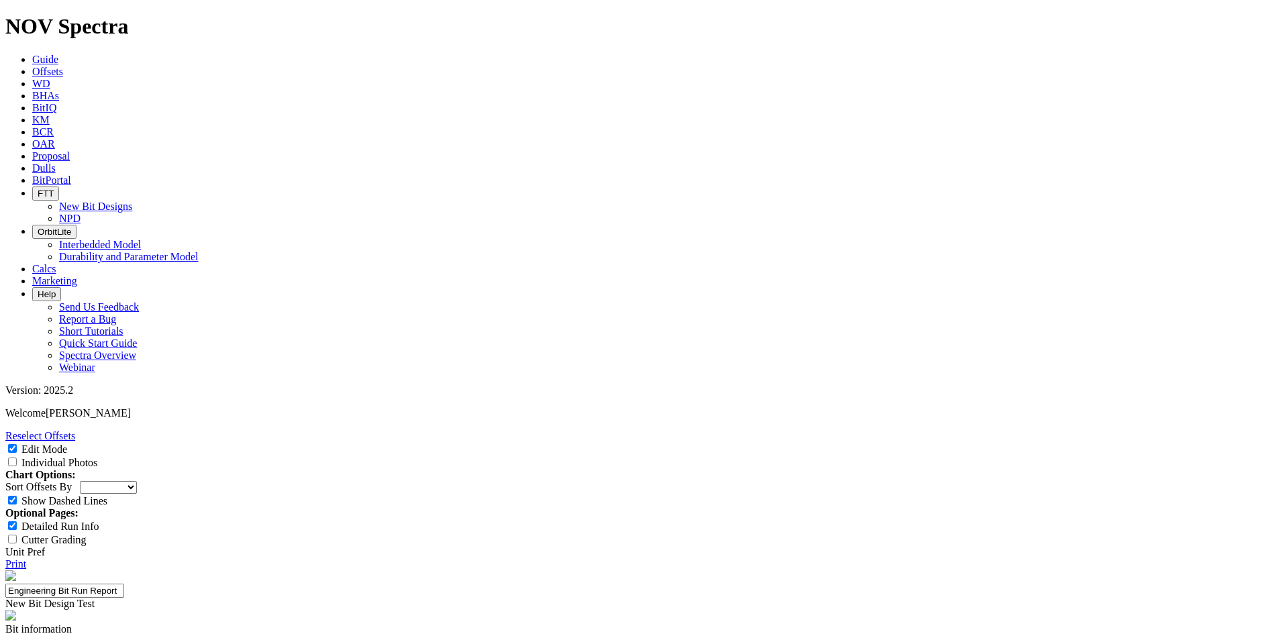
paste input "2700"
type input "2700"
type input "Horizontal"
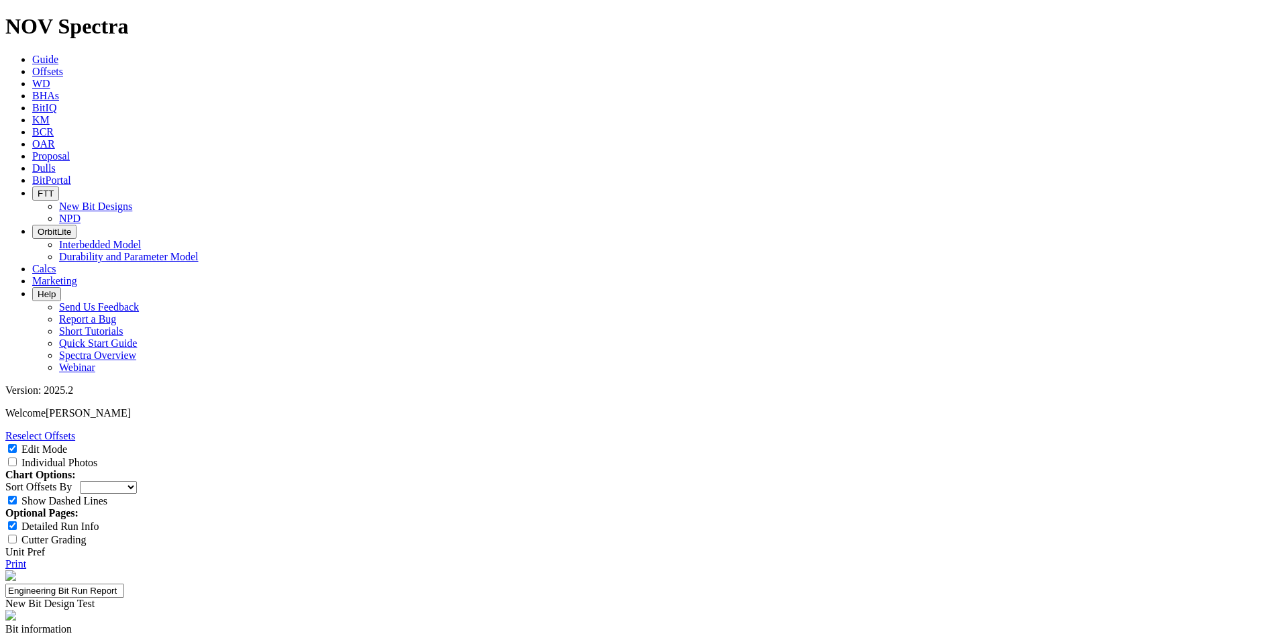
type input "91.07"
type input "85"
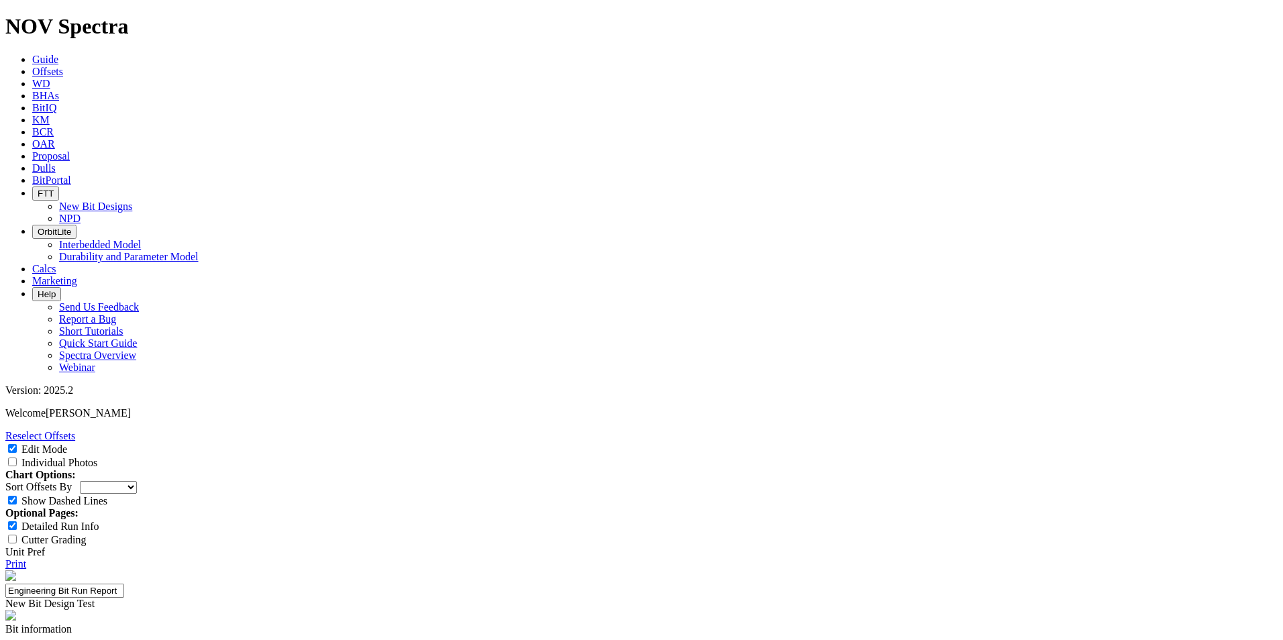
scroll to position [873, 0]
type input "7.25"
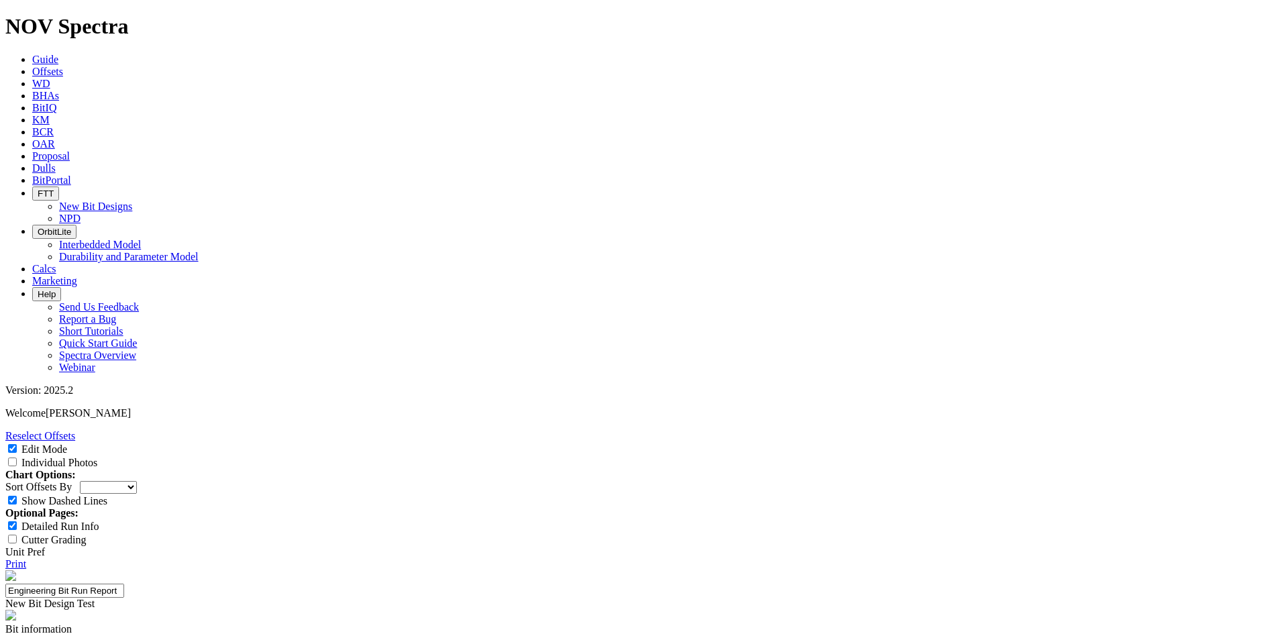
paste input "ICRUISE"
type input "ICRUISE"
type input "SLB"
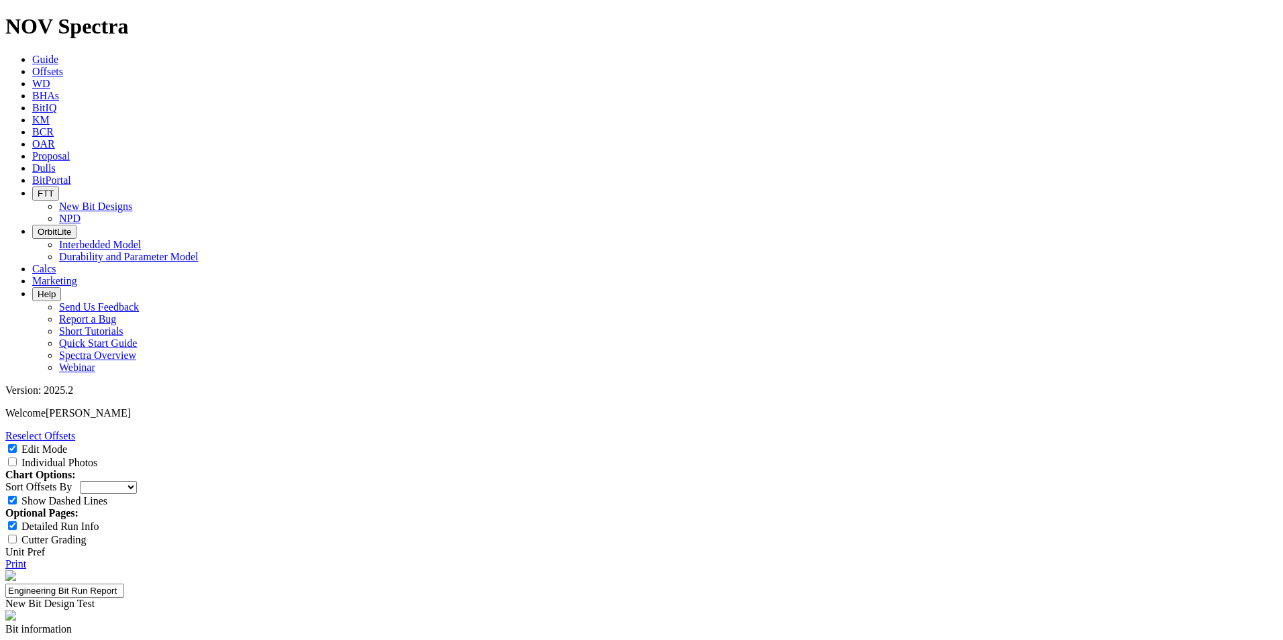
paste input "Natih A"
type input "Natih A"
paste input "6571"
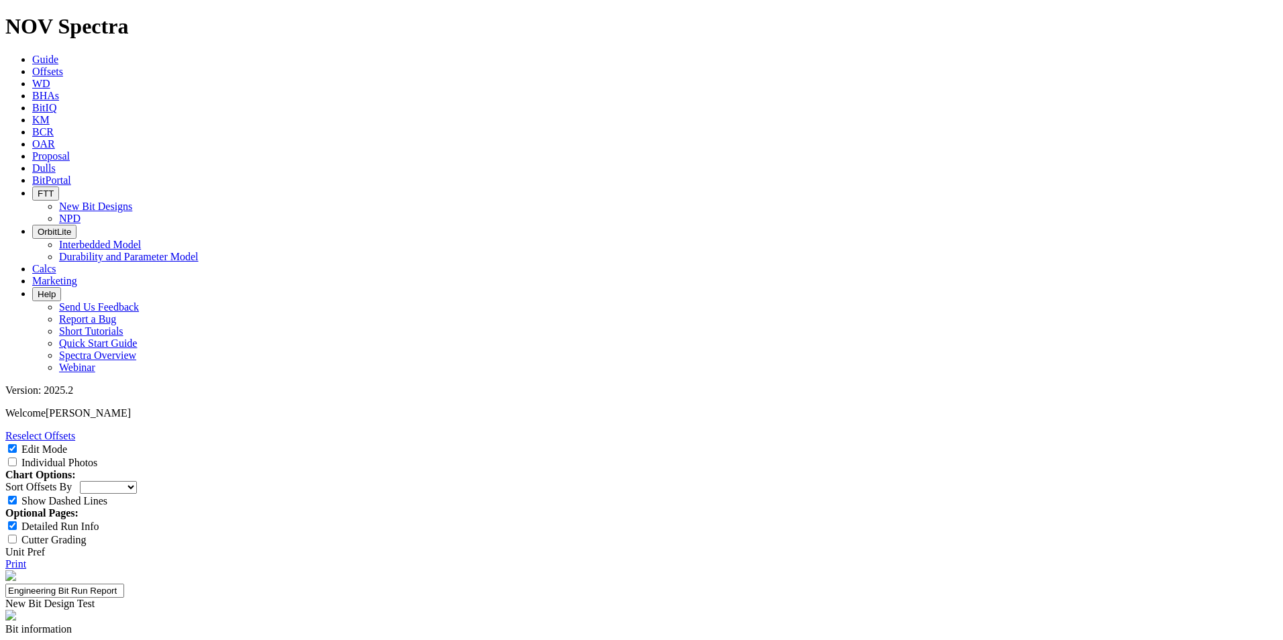
scroll to position [269, 0]
type input "6571"
drag, startPoint x: 646, startPoint y: 275, endPoint x: 812, endPoint y: 320, distance: 171.0
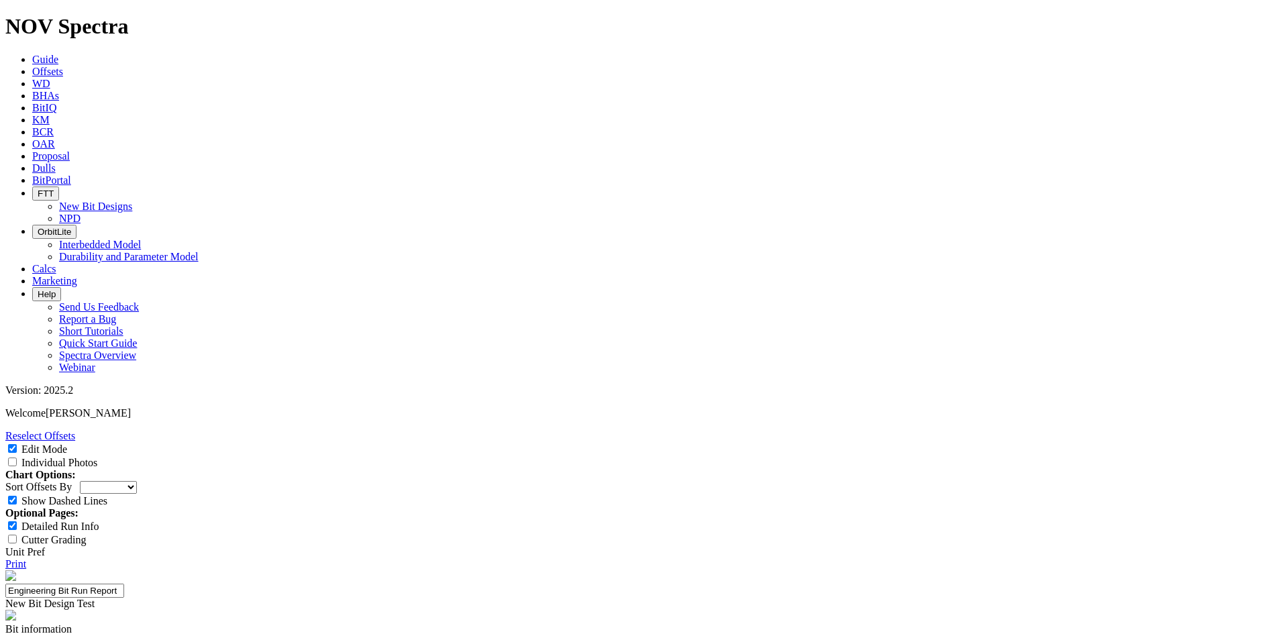
paste textarea "This is the first Oman and Oxy trial of the 6.125" TKC63-L6. This variant has a…"
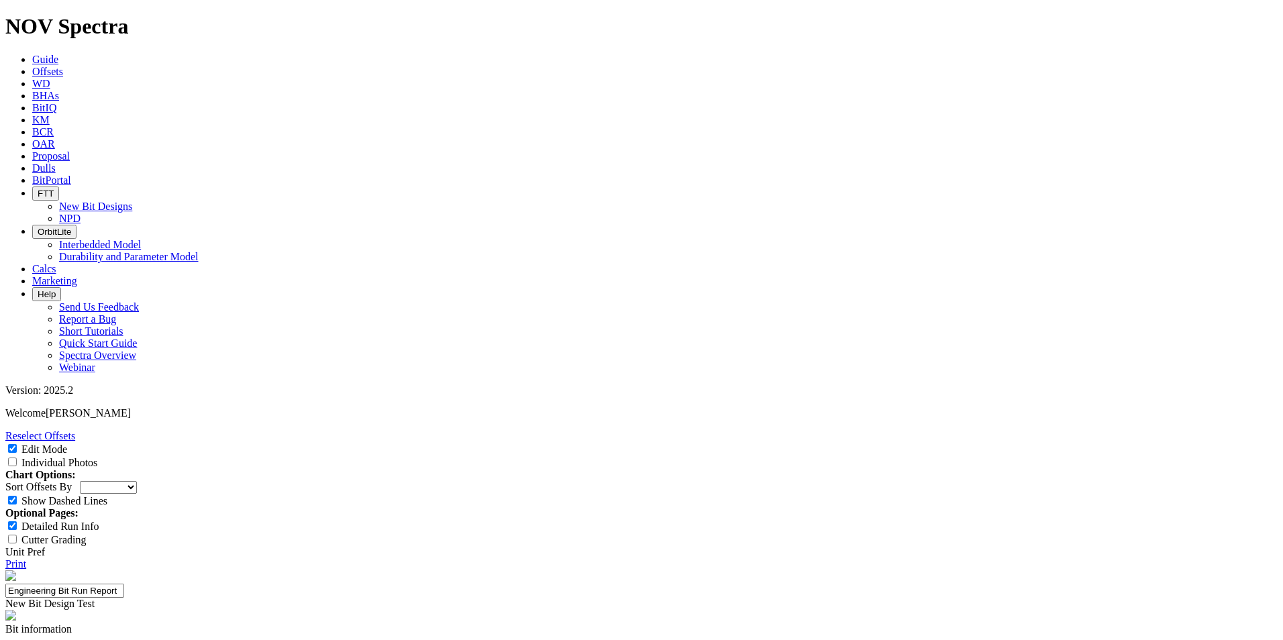
type textarea "EHO-MECA for Oman OXY to reduce the gauge length from 4" to 2.25" Based On: 6.1…"
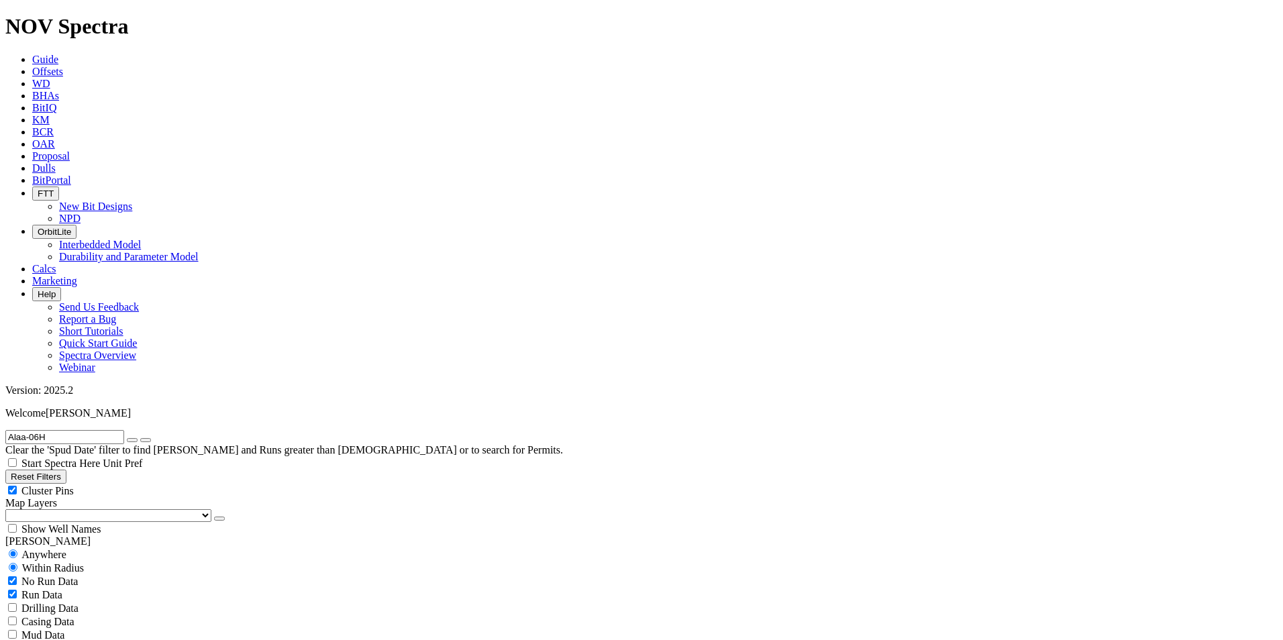
radio input "false"
radio input "true"
click at [54, 549] on span "Anywhere" at bounding box center [43, 554] width 45 height 11
radio input "true"
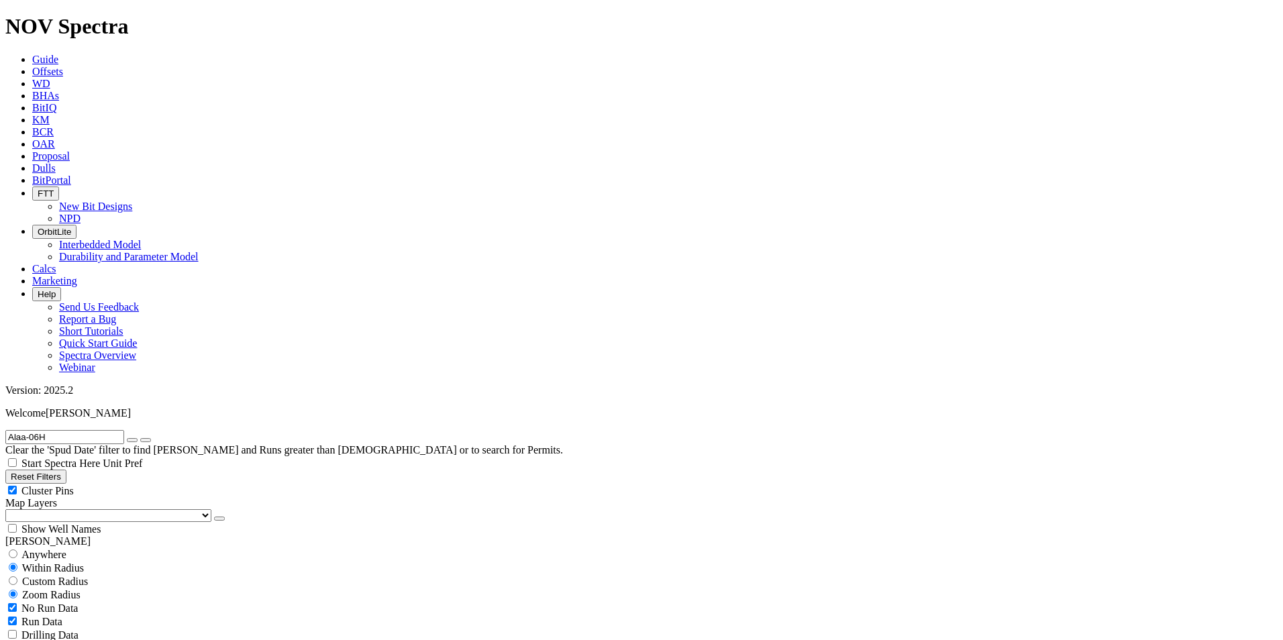
radio input "false"
drag, startPoint x: 1225, startPoint y: 363, endPoint x: 1246, endPoint y: 364, distance: 20.8
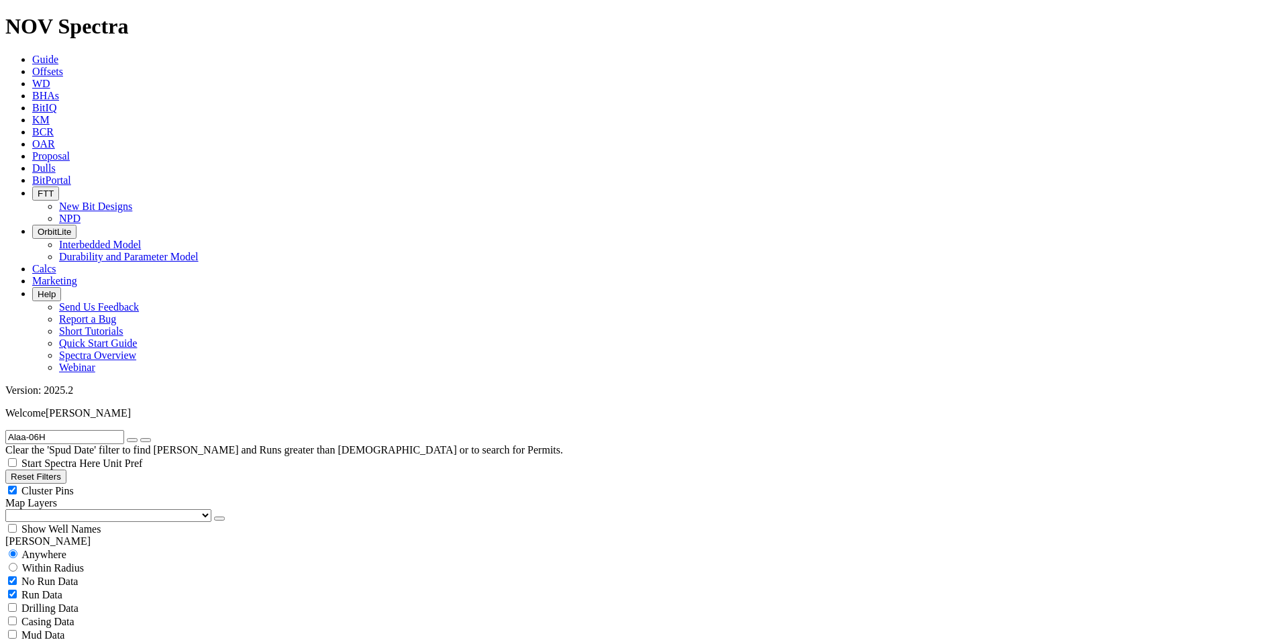
copy span "7,744"
drag, startPoint x: 1129, startPoint y: 442, endPoint x: 1257, endPoint y: 442, distance: 128.2
copy div "0 - 1 - NO - A - X - 1 - NO - DTF"
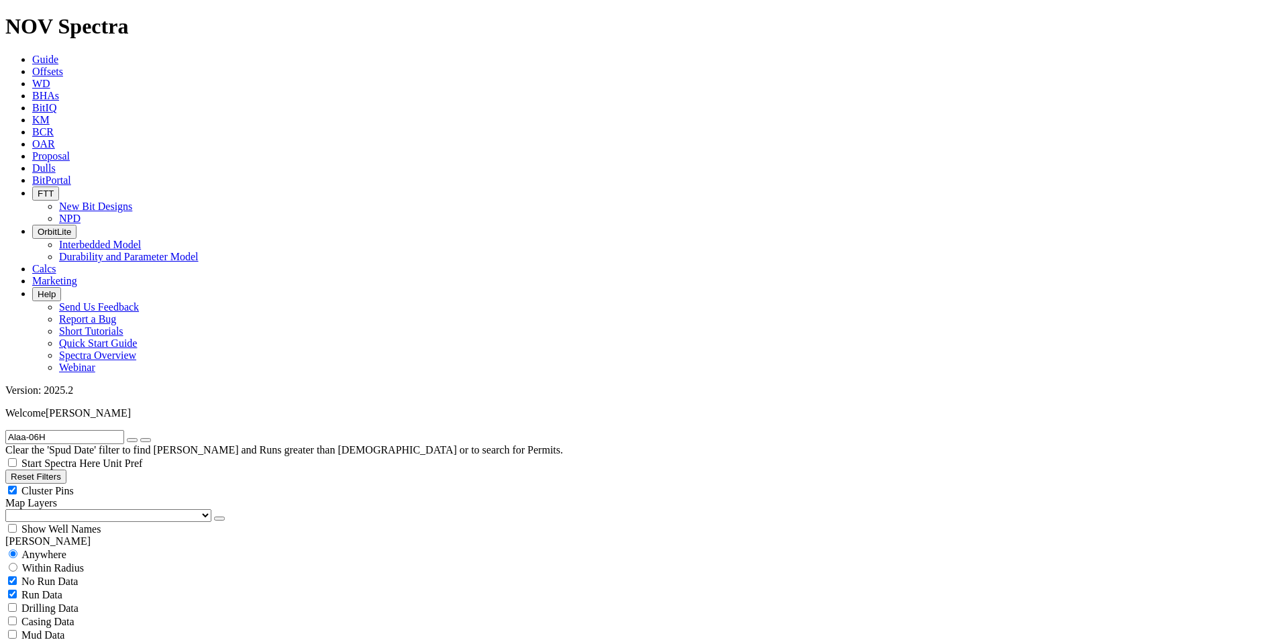
drag, startPoint x: 1130, startPoint y: 470, endPoint x: 1251, endPoint y: 468, distance: 120.8
copy div "0 - 0 - NO - A - X - I - NO - FM"
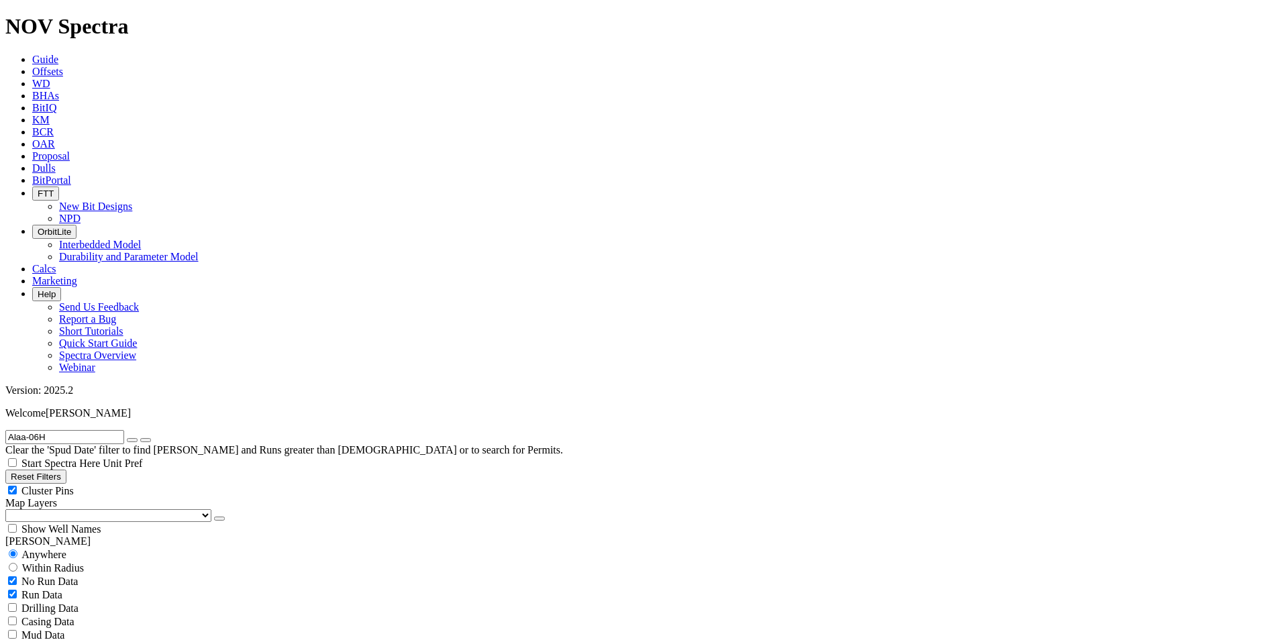
drag, startPoint x: 1130, startPoint y: 443, endPoint x: 1252, endPoint y: 442, distance: 121.5
copy div "0 - 0 - NO - A - X - I - NO - FM"
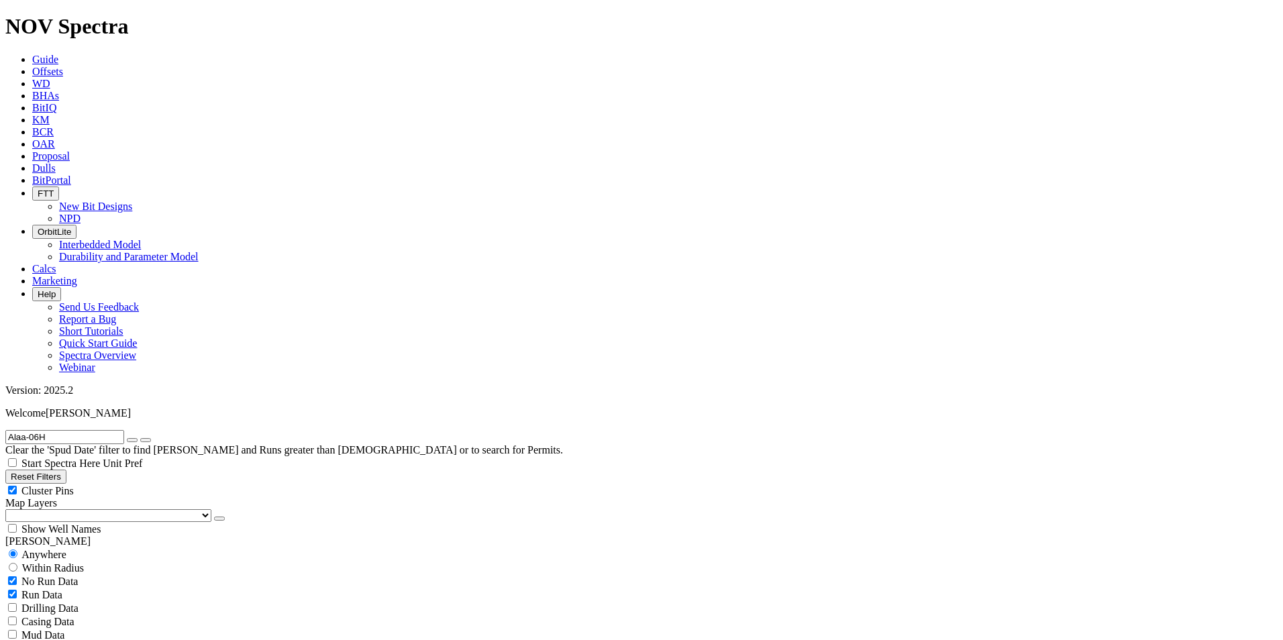
drag, startPoint x: 1130, startPoint y: 442, endPoint x: 1250, endPoint y: 441, distance: 120.2
copy div "0 - 1 - RG - A - X - I - NO - FM"
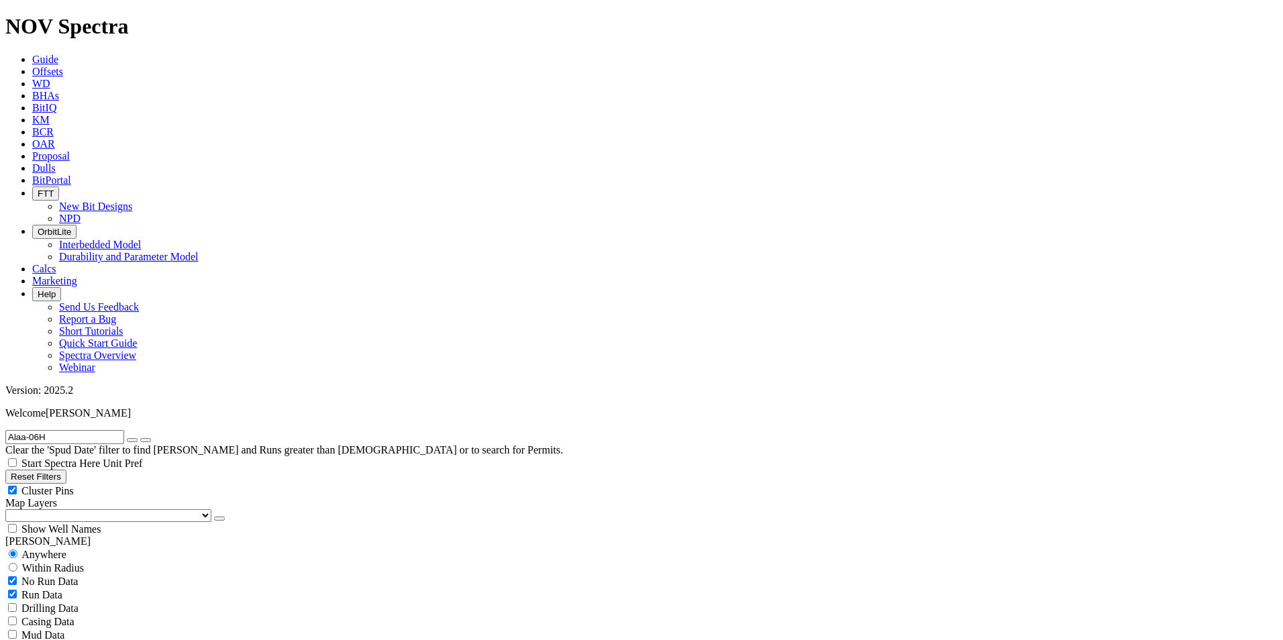
radio input "false"
radio input "true"
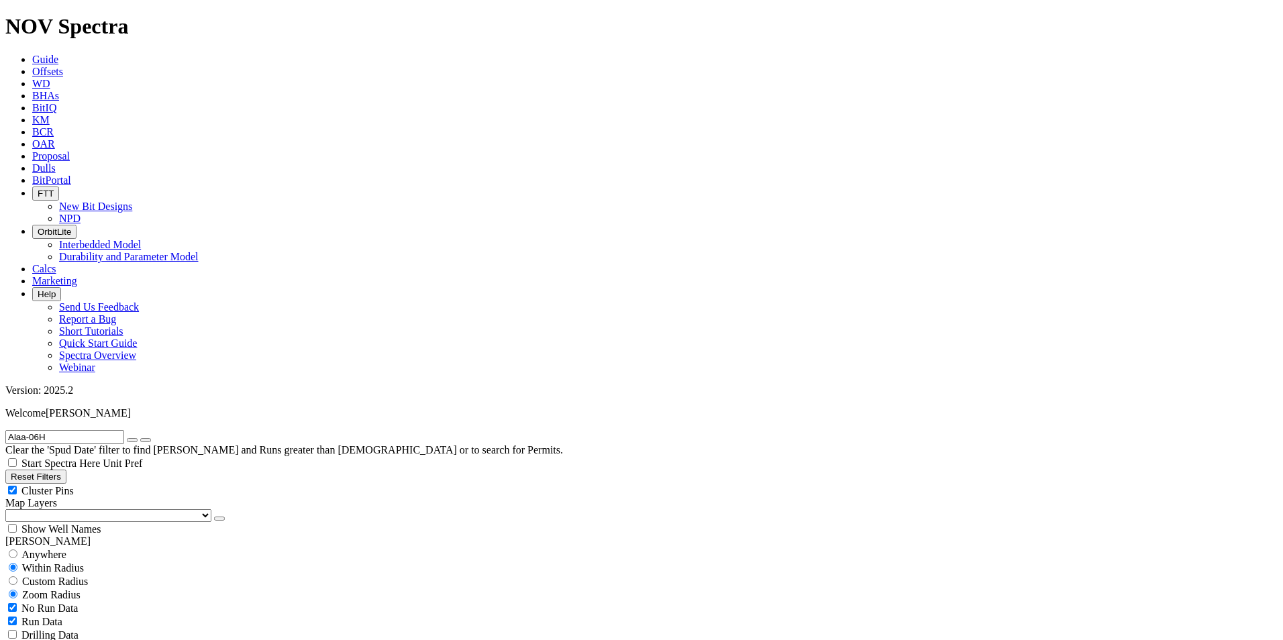
click at [37, 549] on span "Anywhere" at bounding box center [43, 554] width 45 height 11
radio input "true"
radio input "false"
radio input "true"
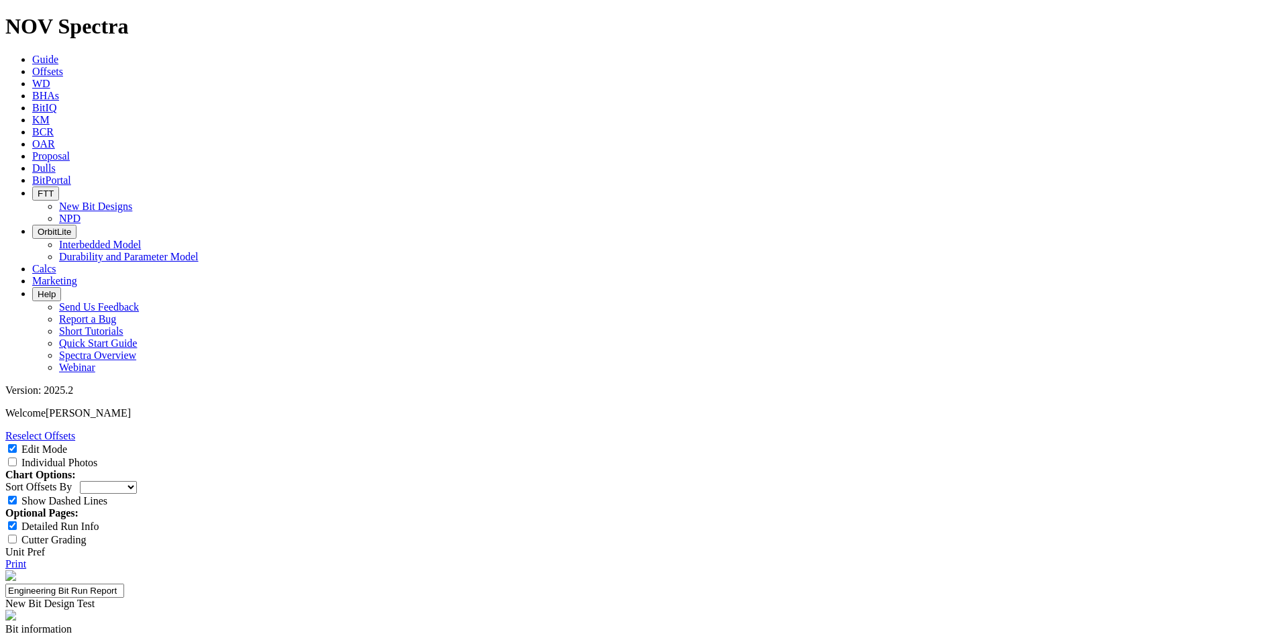
select select "New Bit Design"
type textarea "A single run with multiple sidetracks was successfully completed using the same…"
select select "number:1"
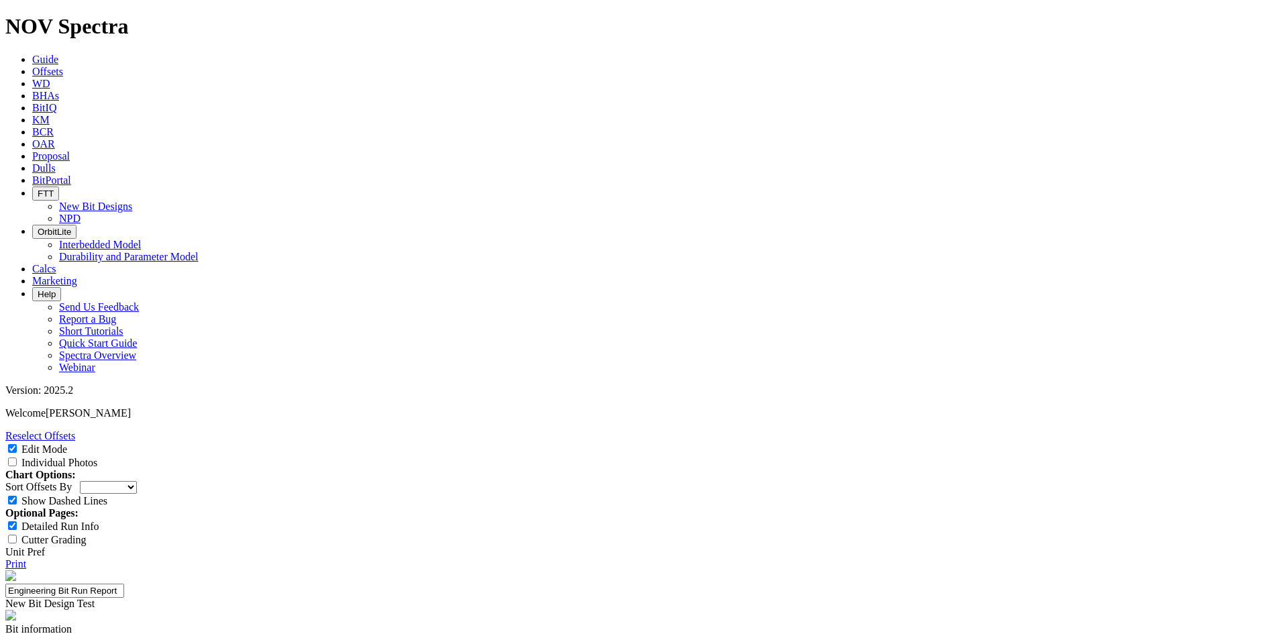
select select "number:1"
select select "string:1"
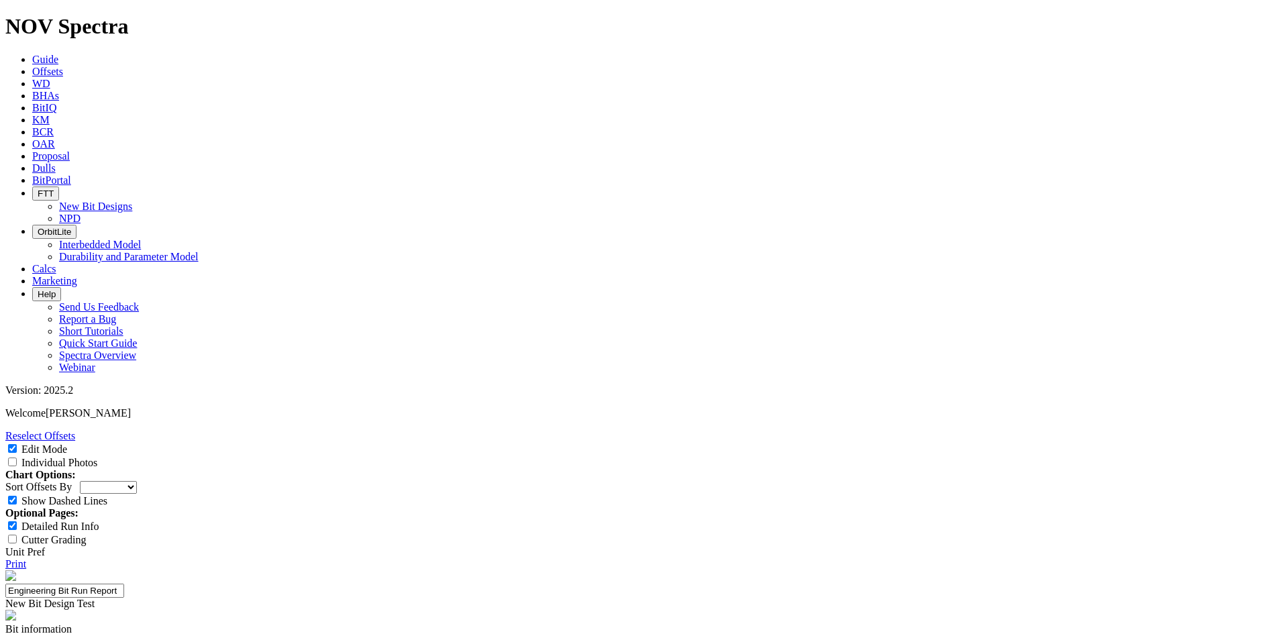
select select "string:1"
paste textarea "The 6 1/8” bit was used for a single run that included multiple sidetracks, dri…"
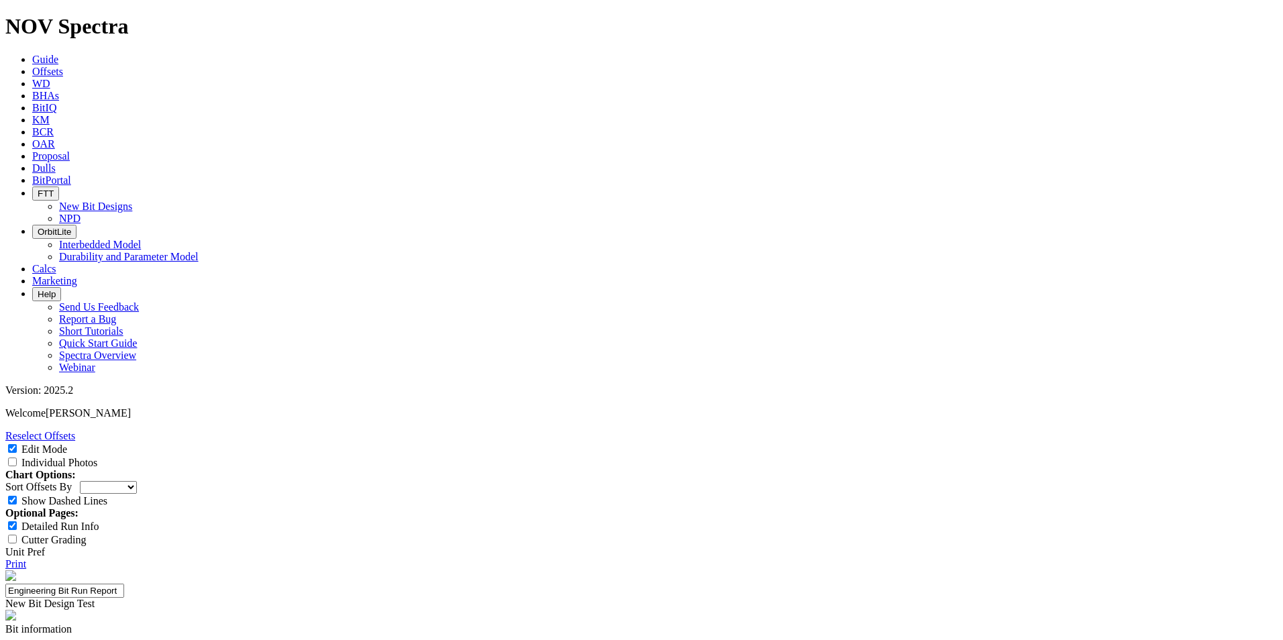
scroll to position [1154, 0]
type textarea "The 6 1/8” bit was used for a single run that included multiple sidetracks, dri…"
